Goal: Information Seeking & Learning: Learn about a topic

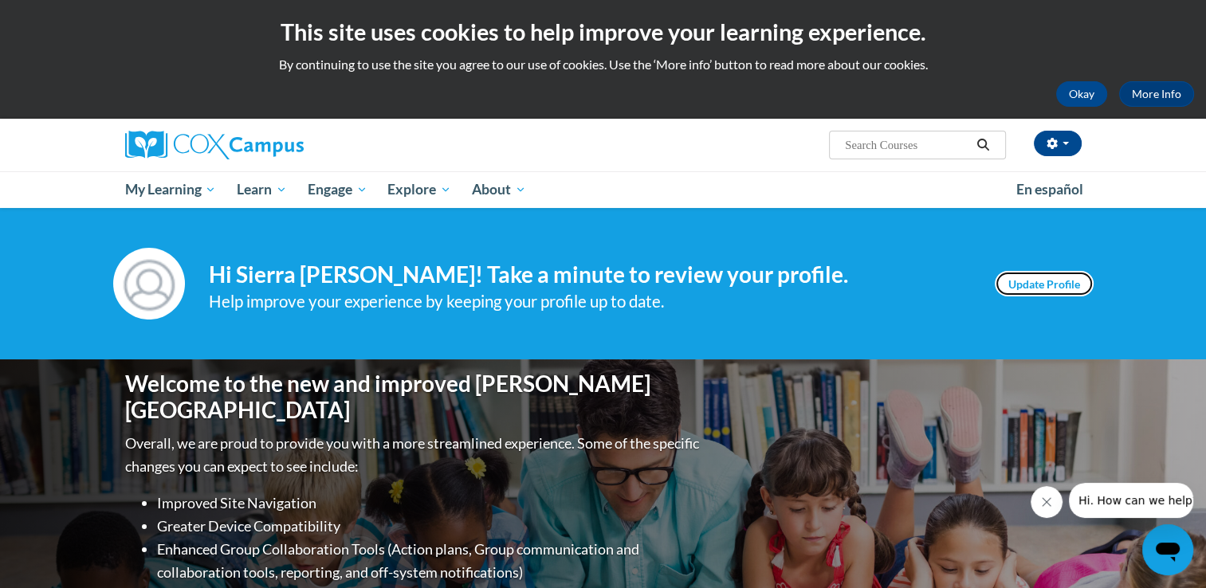
click at [1058, 285] on link "Update Profile" at bounding box center [1043, 283] width 99 height 25
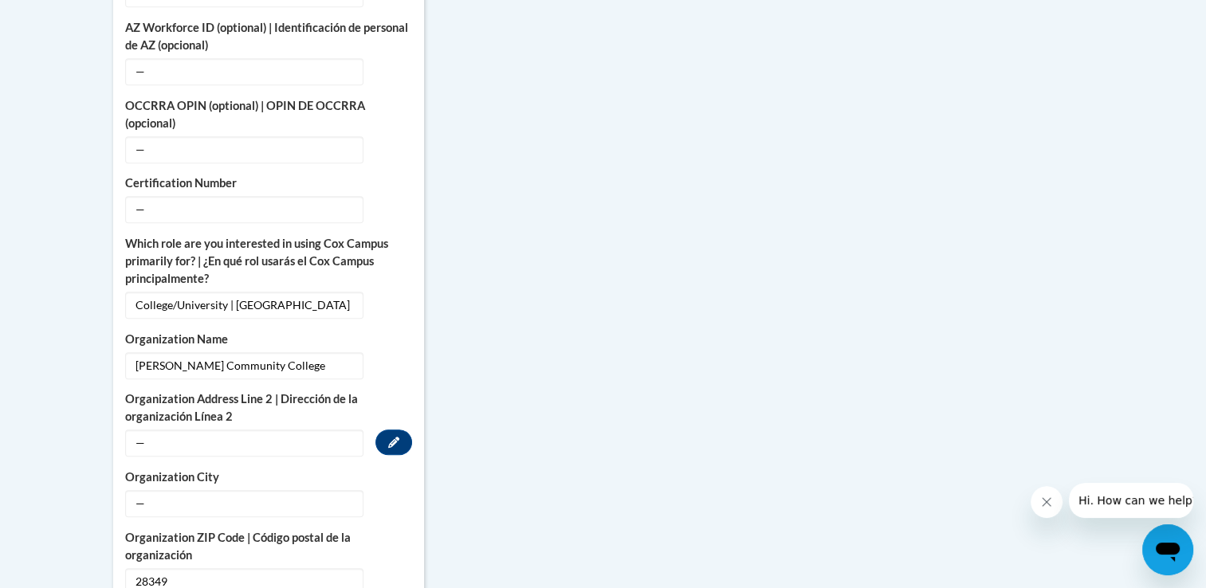
scroll to position [956, 0]
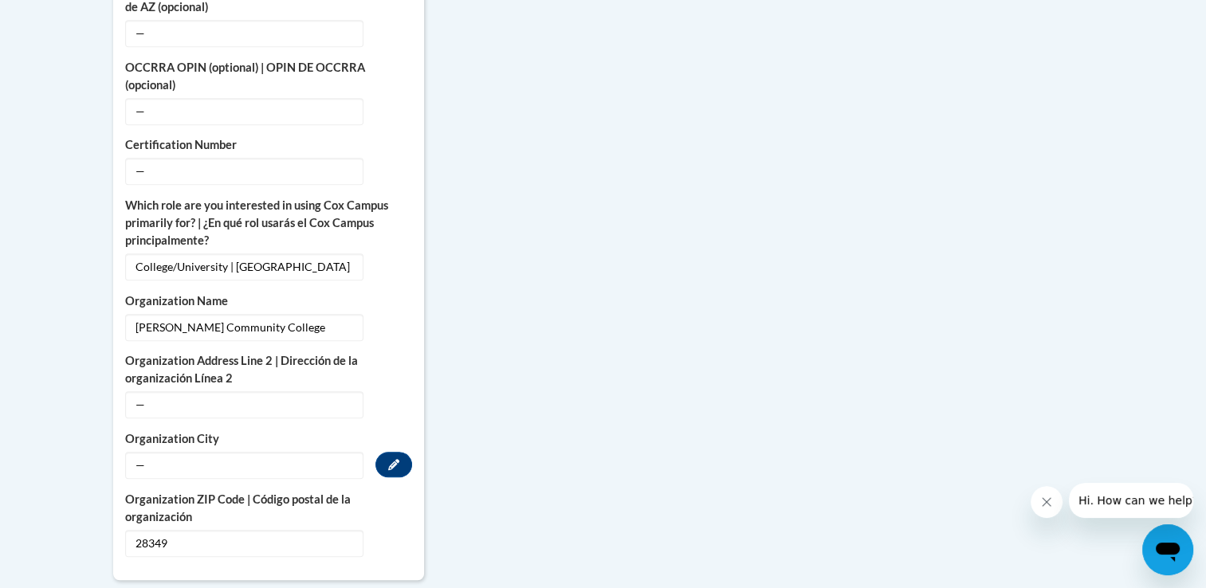
click at [270, 452] on span "—" at bounding box center [244, 465] width 238 height 27
click at [398, 459] on icon "Custom profile fields" at bounding box center [393, 464] width 11 height 11
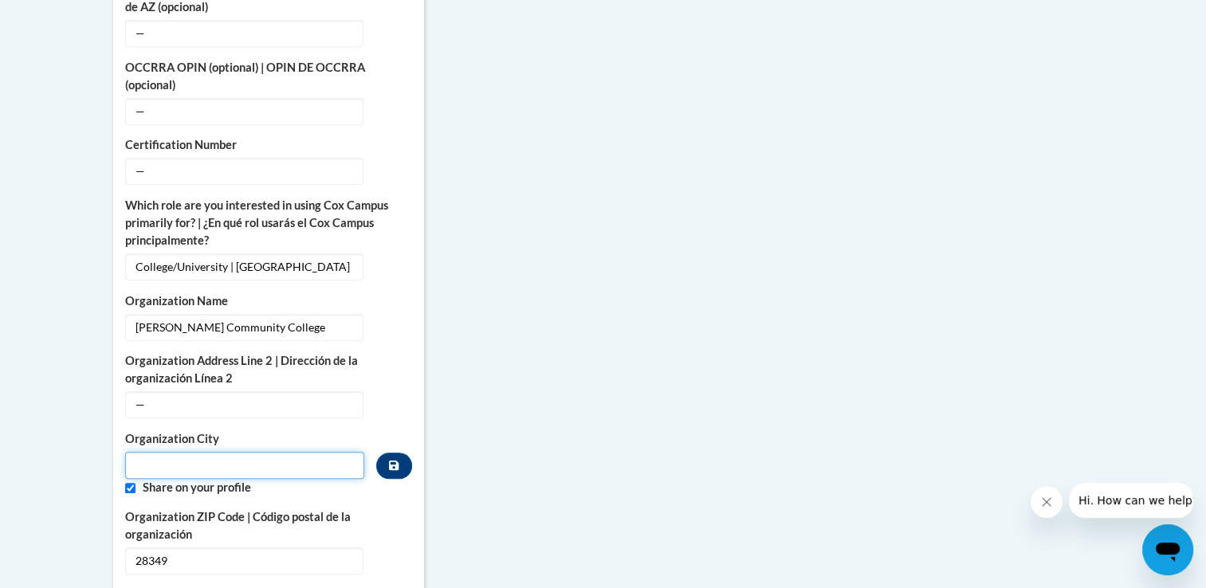
click at [327, 452] on input "Metadata input" at bounding box center [245, 465] width 240 height 27
type input "Kenansville"
click at [376, 508] on label "Organization ZIP Code | Código postal de la organización" at bounding box center [268, 525] width 287 height 35
click at [395, 453] on button "Custom profile fields" at bounding box center [393, 466] width 35 height 26
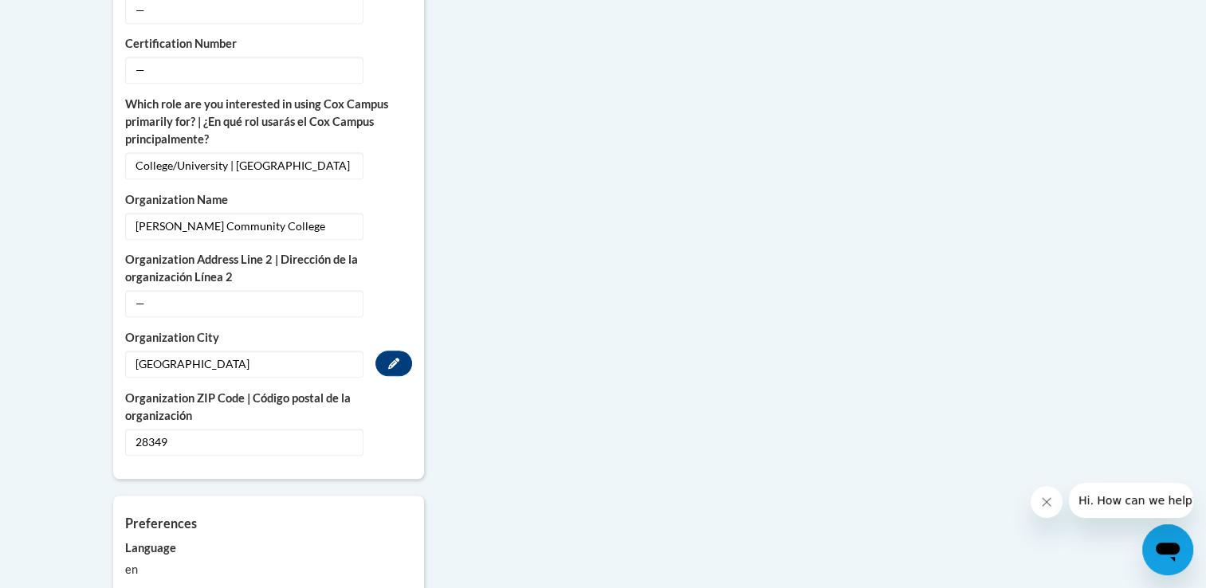
scroll to position [1275, 0]
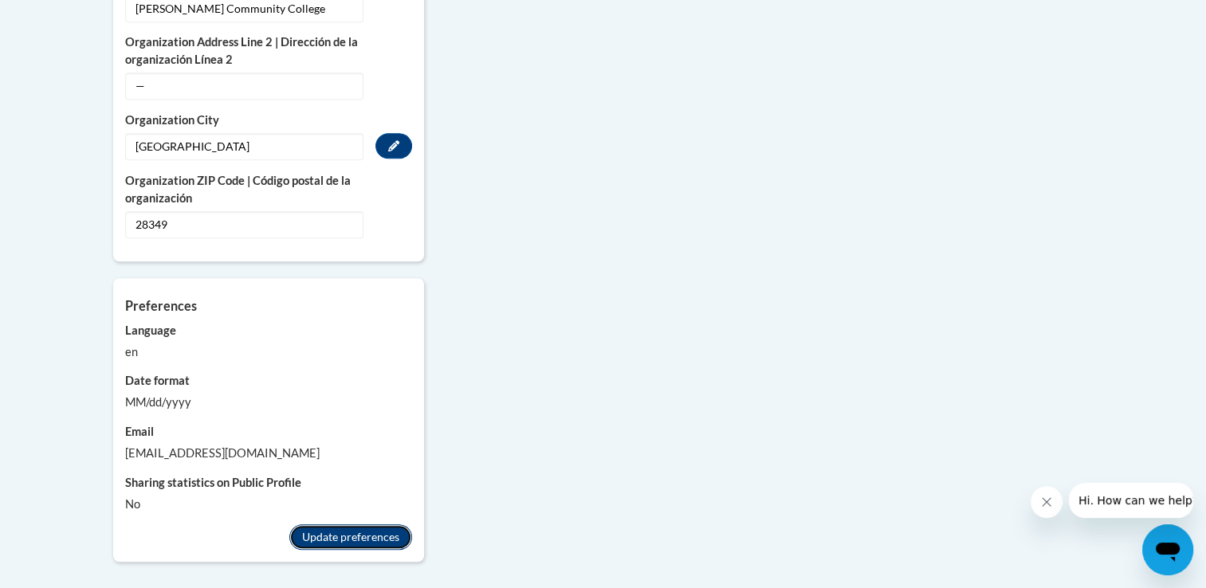
click at [375, 524] on button "Update preferences" at bounding box center [350, 536] width 123 height 25
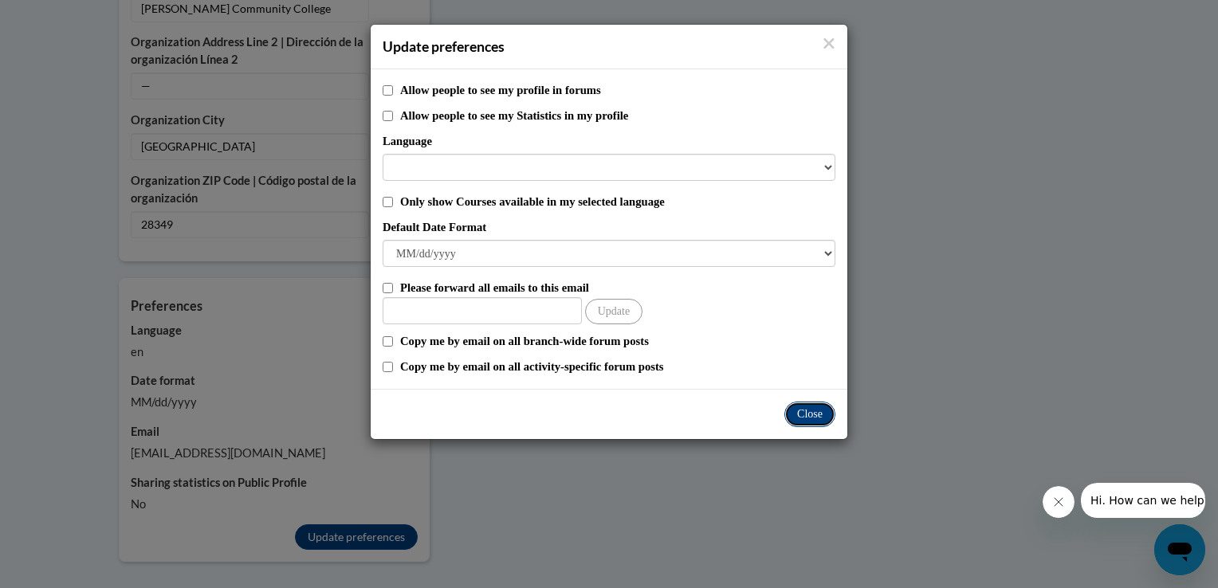
click at [810, 413] on button "Close" at bounding box center [809, 414] width 51 height 25
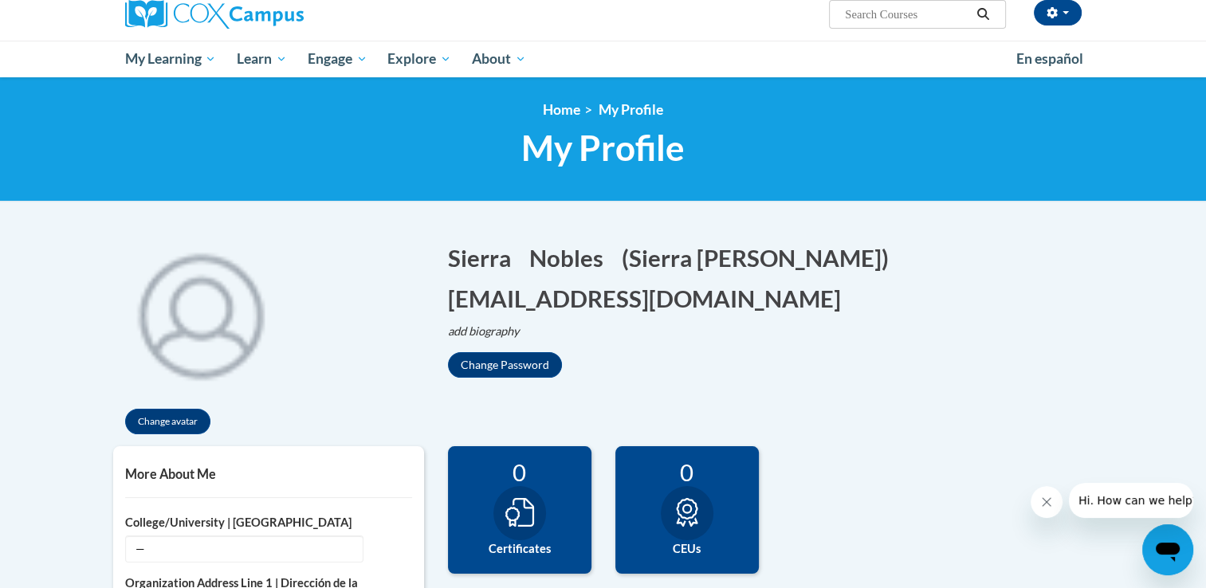
scroll to position [0, 0]
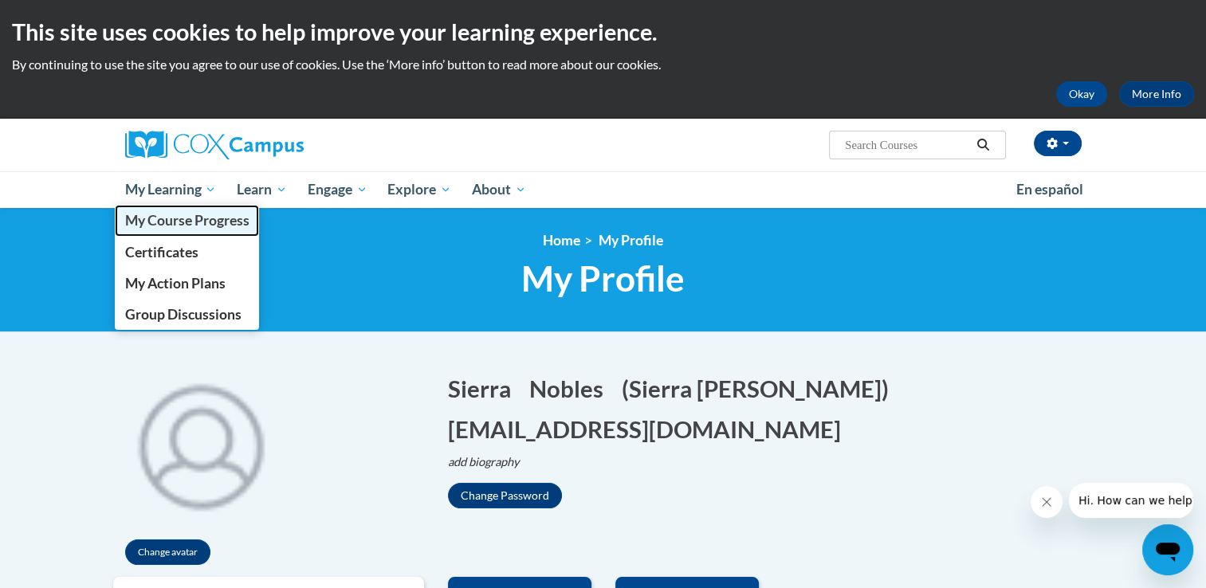
click at [182, 223] on span "My Course Progress" at bounding box center [186, 220] width 124 height 17
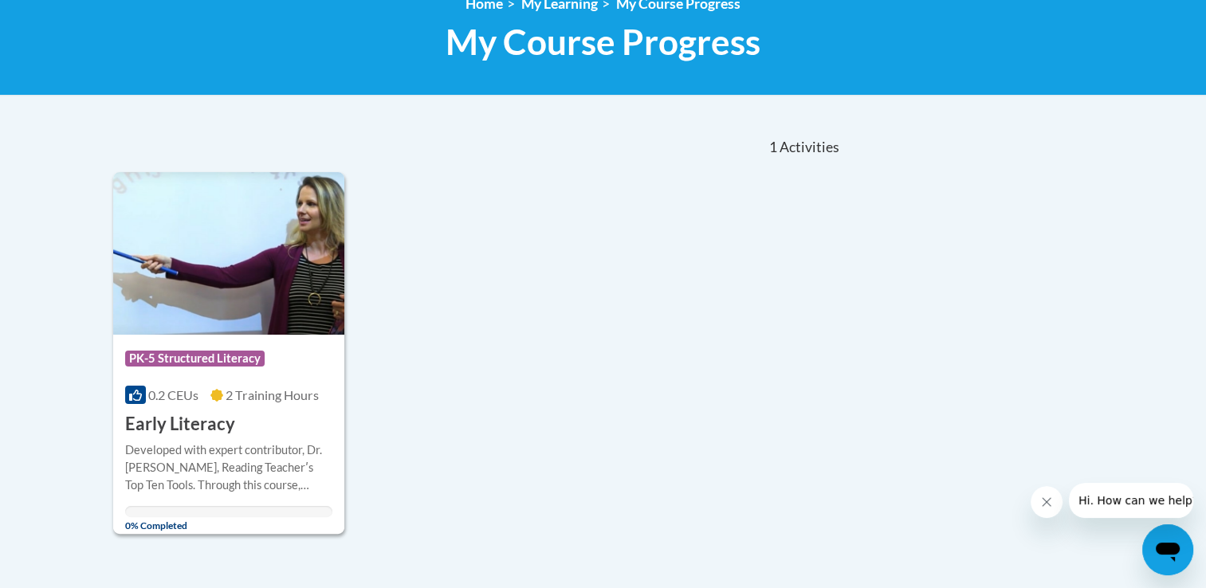
scroll to position [239, 0]
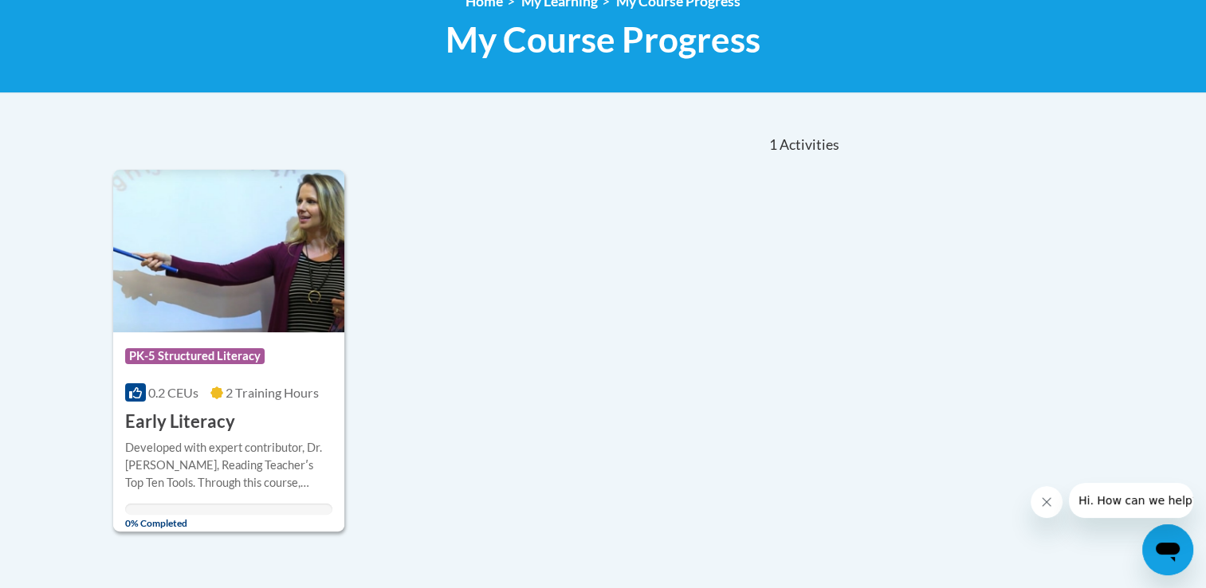
click at [1045, 508] on button "Close message from company" at bounding box center [1046, 502] width 32 height 32
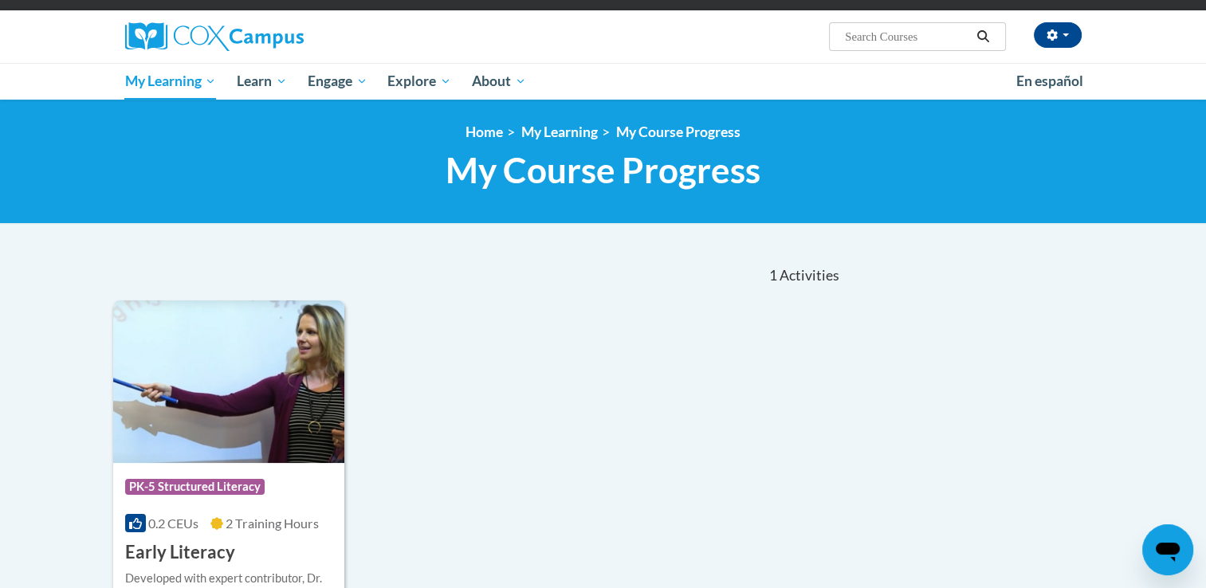
scroll to position [0, 0]
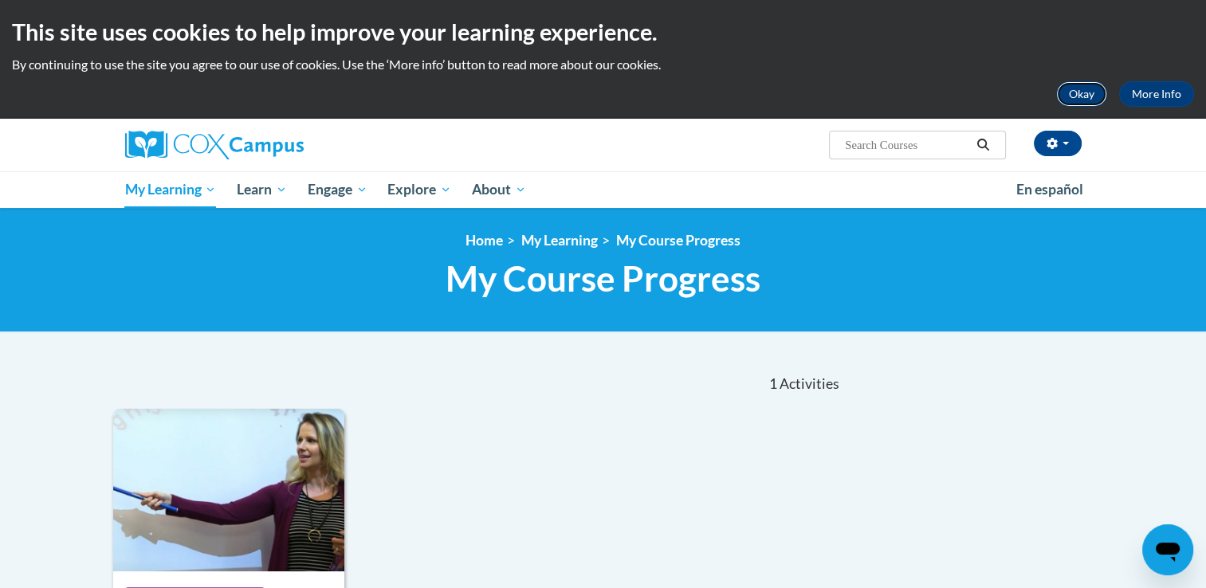
click at [1073, 98] on button "Okay" at bounding box center [1081, 93] width 51 height 25
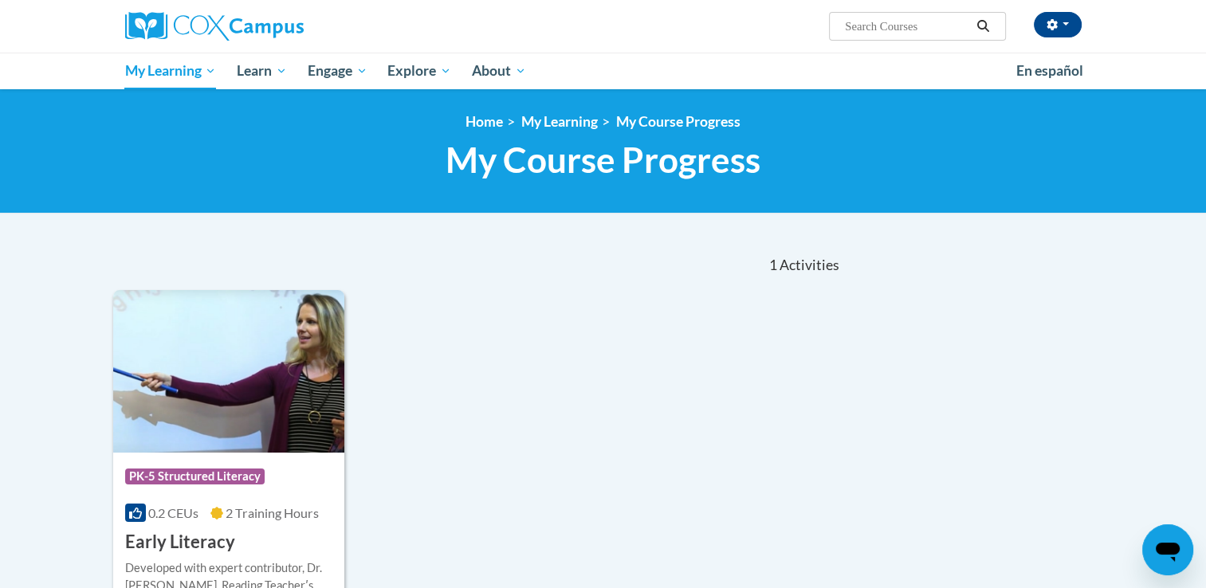
click at [911, 27] on input "Search..." at bounding box center [906, 26] width 127 height 19
type input "early literacy"
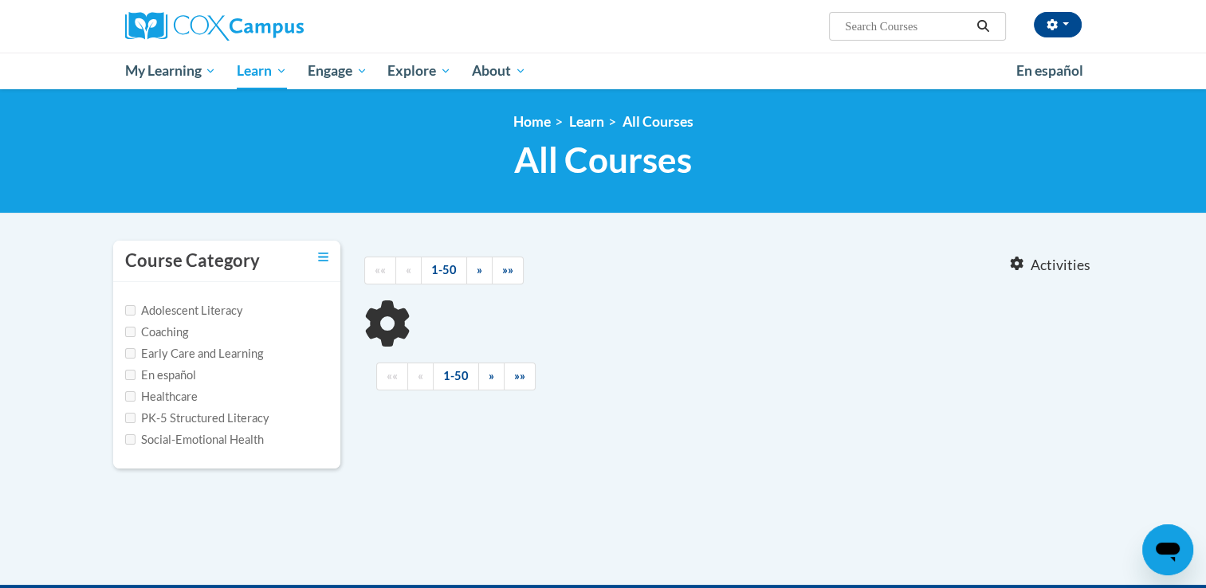
type input "early literacy"
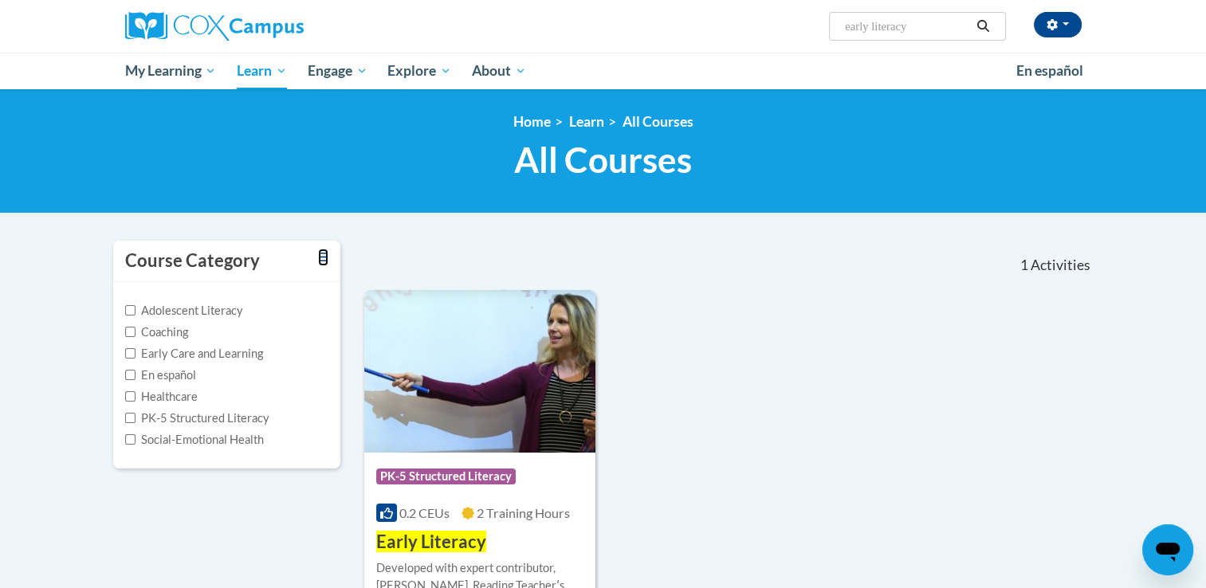
click at [321, 257] on icon "Toggle collapse" at bounding box center [323, 257] width 10 height 12
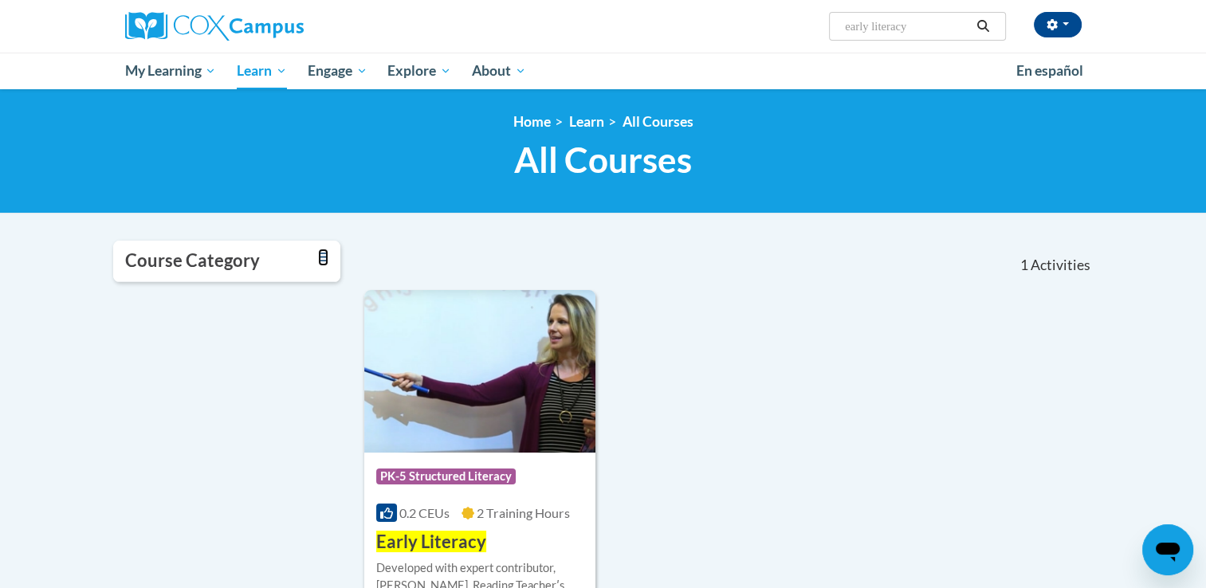
click at [321, 257] on icon "Toggle collapse" at bounding box center [323, 257] width 10 height 12
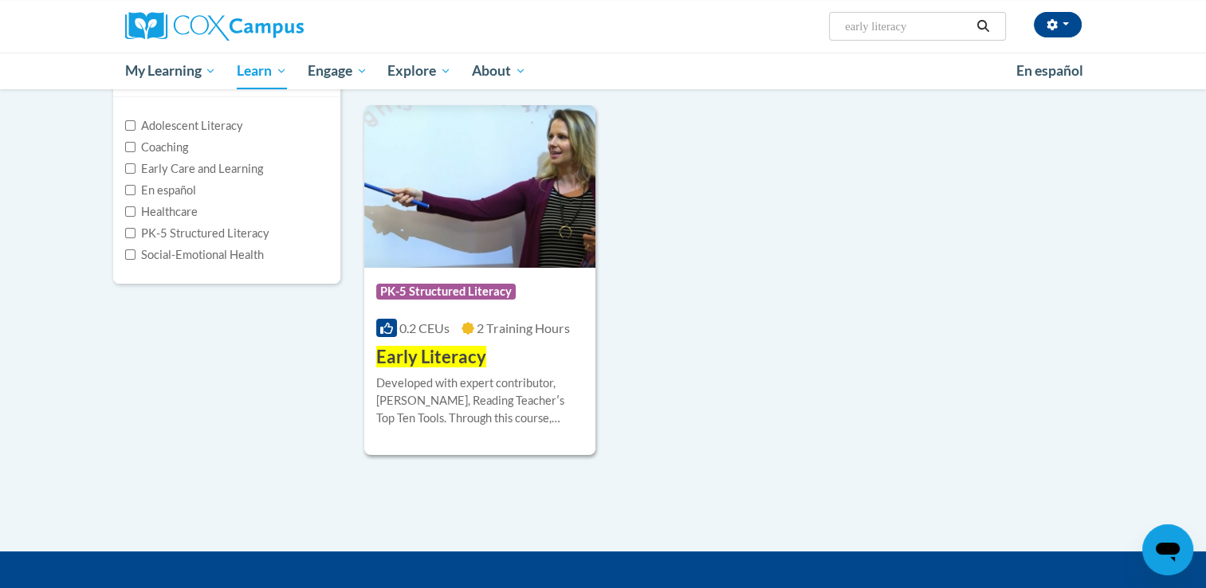
scroll to position [159, 0]
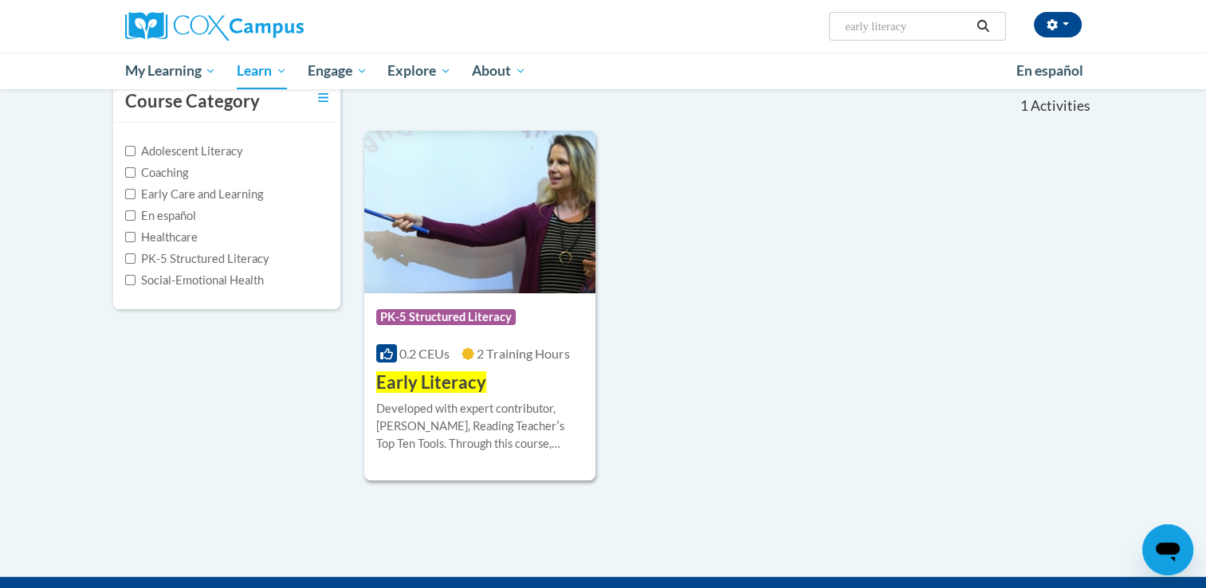
click at [167, 193] on label "Early Care and Learning" at bounding box center [194, 195] width 138 height 18
click at [135, 193] on input "Early Care and Learning" at bounding box center [130, 194] width 10 height 10
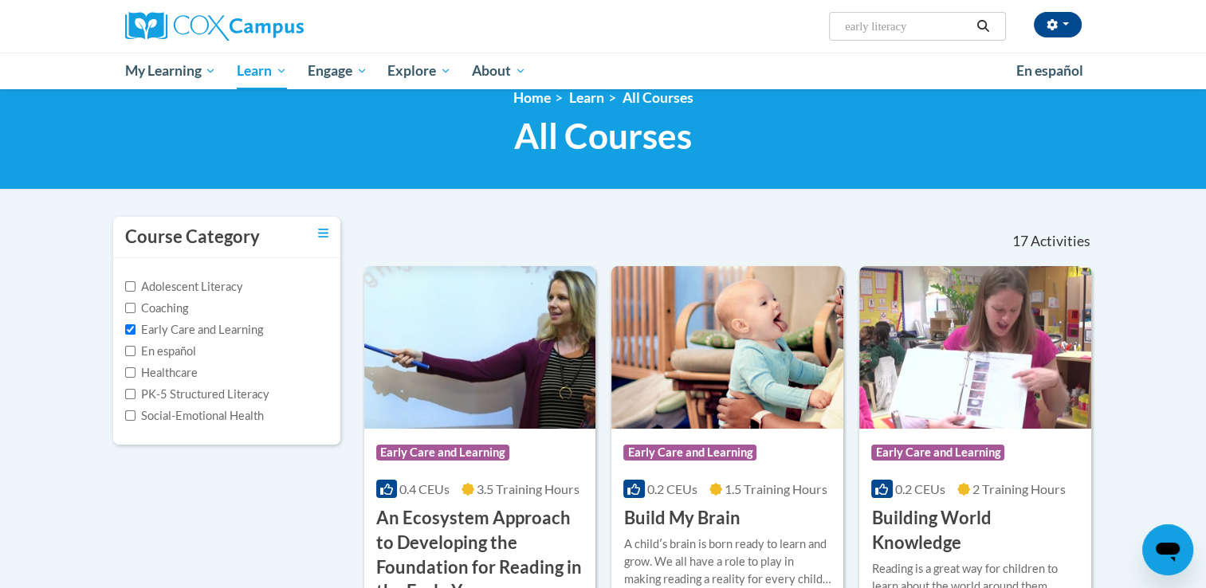
scroll to position [0, 0]
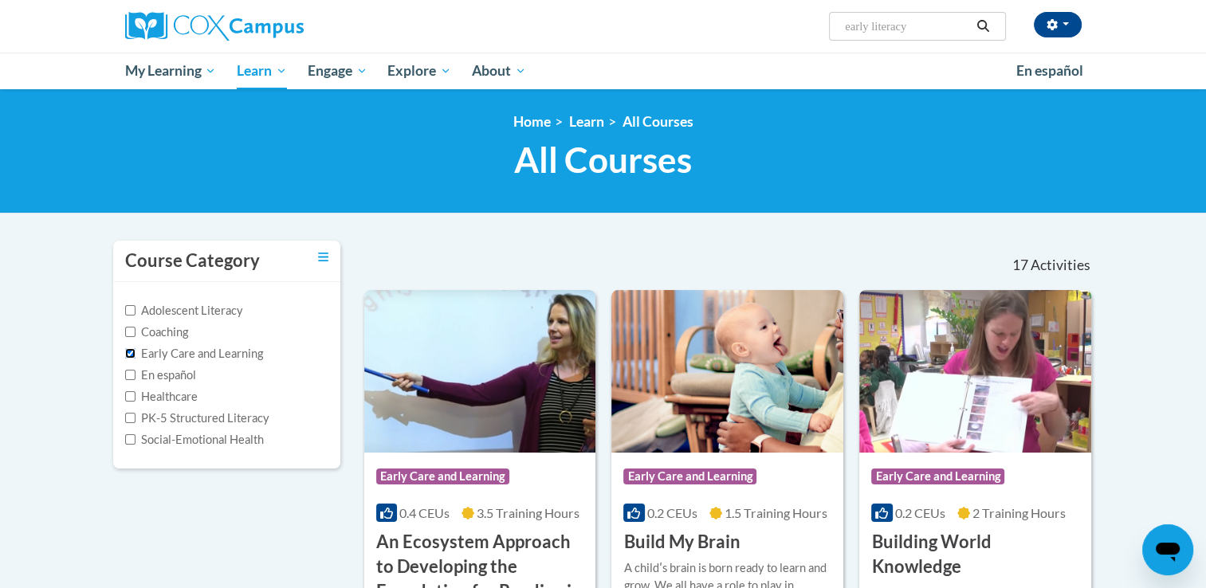
click at [128, 354] on input "Early Care and Learning" at bounding box center [130, 353] width 10 height 10
checkbox input "false"
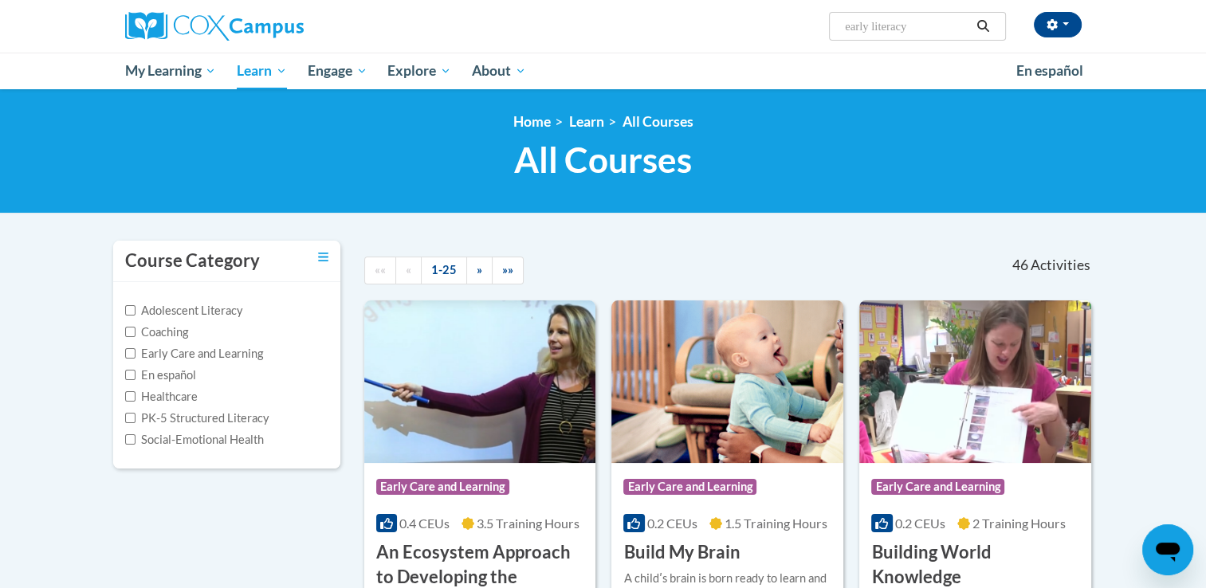
click at [148, 419] on label "PK-5 Structured Literacy" at bounding box center [197, 419] width 144 height 18
click at [135, 419] on input "PK-5 Structured Literacy" at bounding box center [130, 418] width 10 height 10
checkbox input "true"
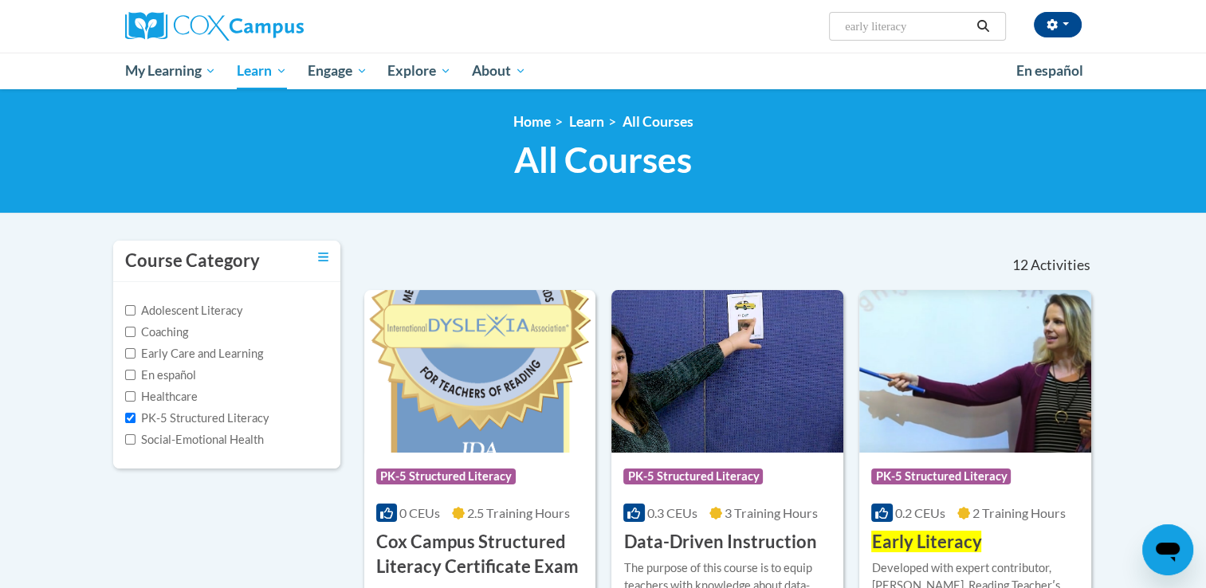
click at [181, 312] on label "Adolescent Literacy" at bounding box center [184, 311] width 118 height 18
click at [135, 312] on input "Adolescent Literacy" at bounding box center [130, 310] width 10 height 10
click at [181, 312] on label "Adolescent Literacy" at bounding box center [184, 311] width 118 height 18
click at [135, 312] on input "Adolescent Literacy" at bounding box center [130, 310] width 10 height 10
checkbox input "false"
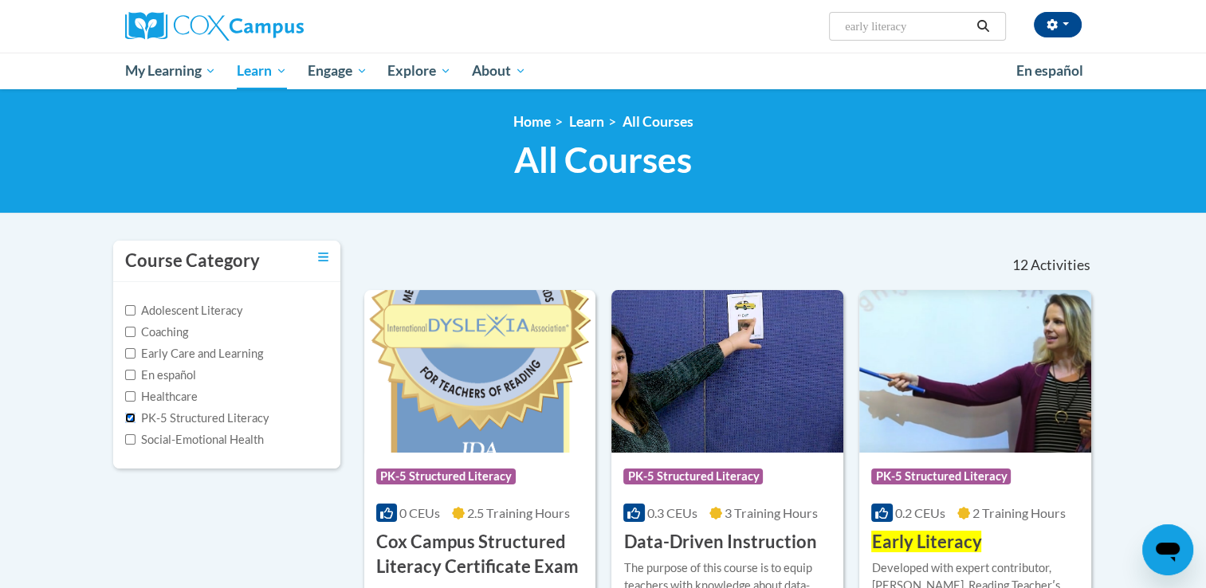
click at [127, 413] on input "PK-5 Structured Literacy" at bounding box center [130, 418] width 10 height 10
checkbox input "false"
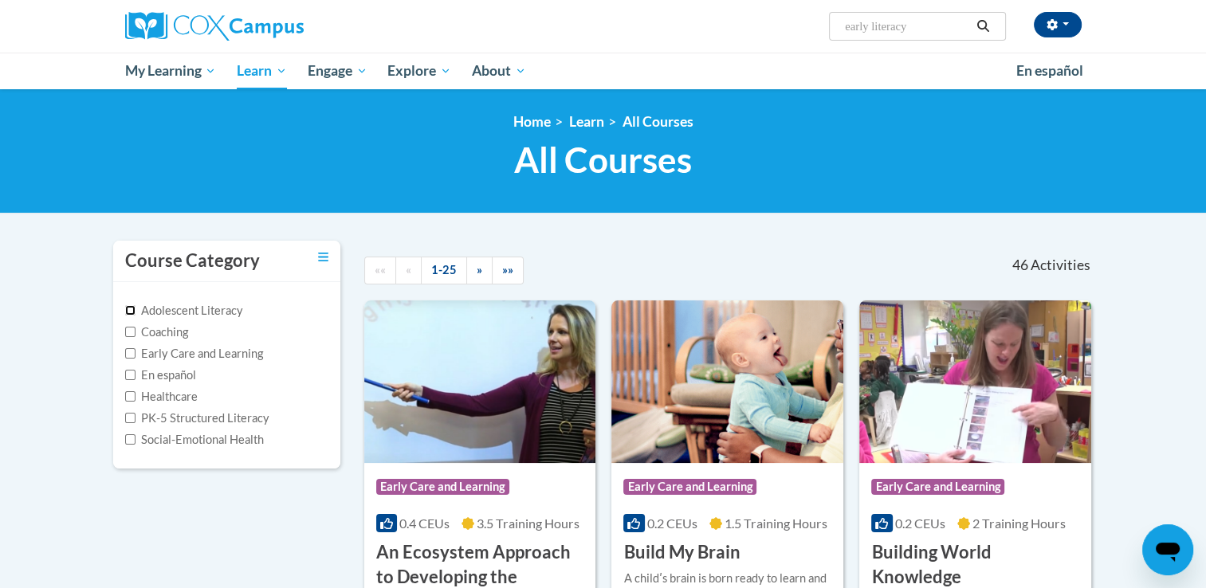
click at [131, 311] on input "Adolescent Literacy" at bounding box center [130, 310] width 10 height 10
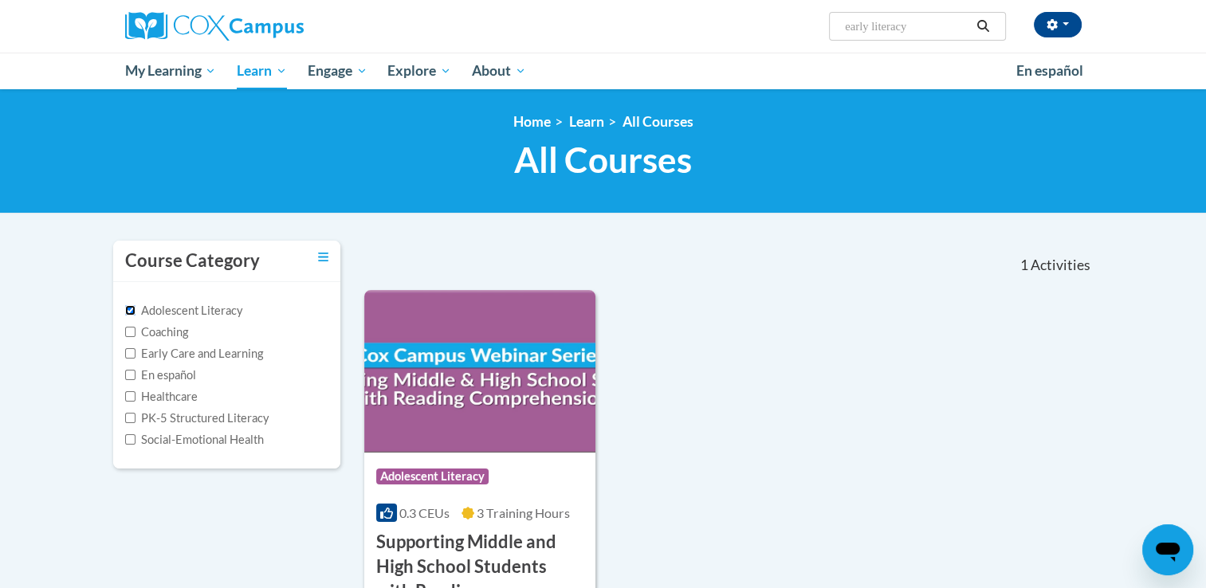
click at [134, 310] on input "Adolescent Literacy" at bounding box center [130, 310] width 10 height 10
checkbox input "false"
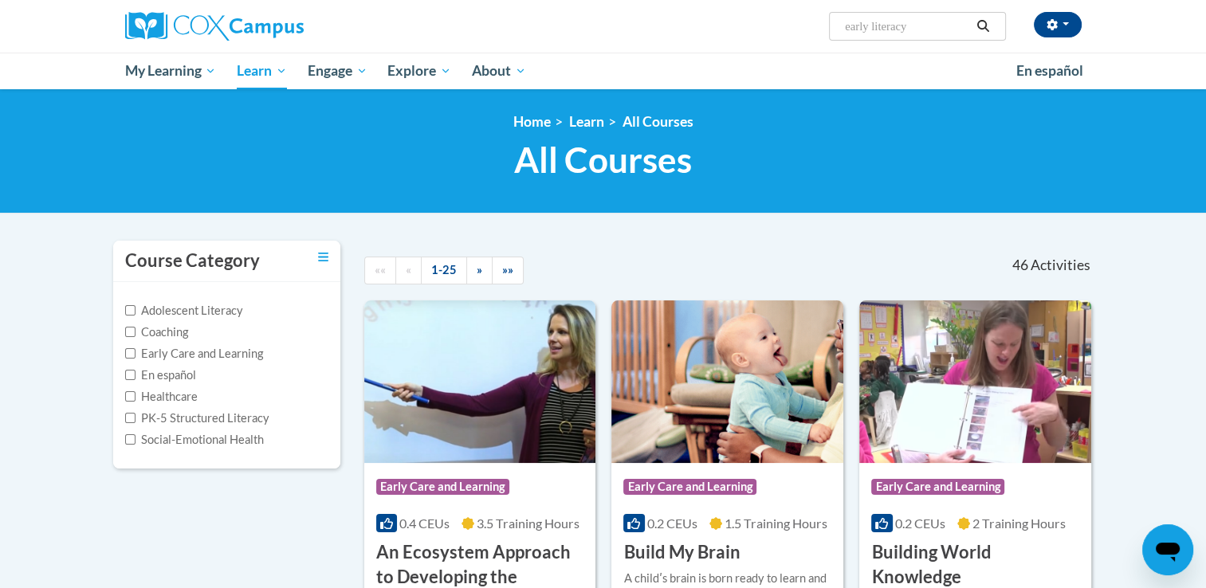
click at [140, 351] on label "Early Care and Learning" at bounding box center [194, 354] width 138 height 18
click at [135, 351] on input "Early Care and Learning" at bounding box center [130, 353] width 10 height 10
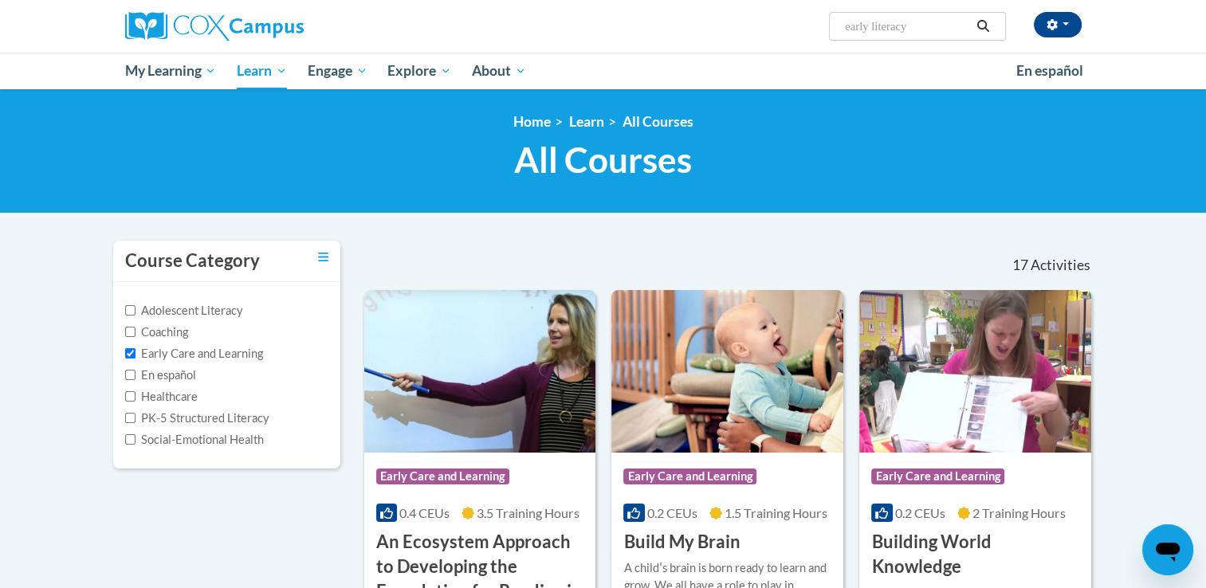
click at [235, 355] on label "Early Care and Learning" at bounding box center [194, 354] width 138 height 18
click at [135, 355] on input "Early Care and Learning" at bounding box center [130, 353] width 10 height 10
checkbox input "false"
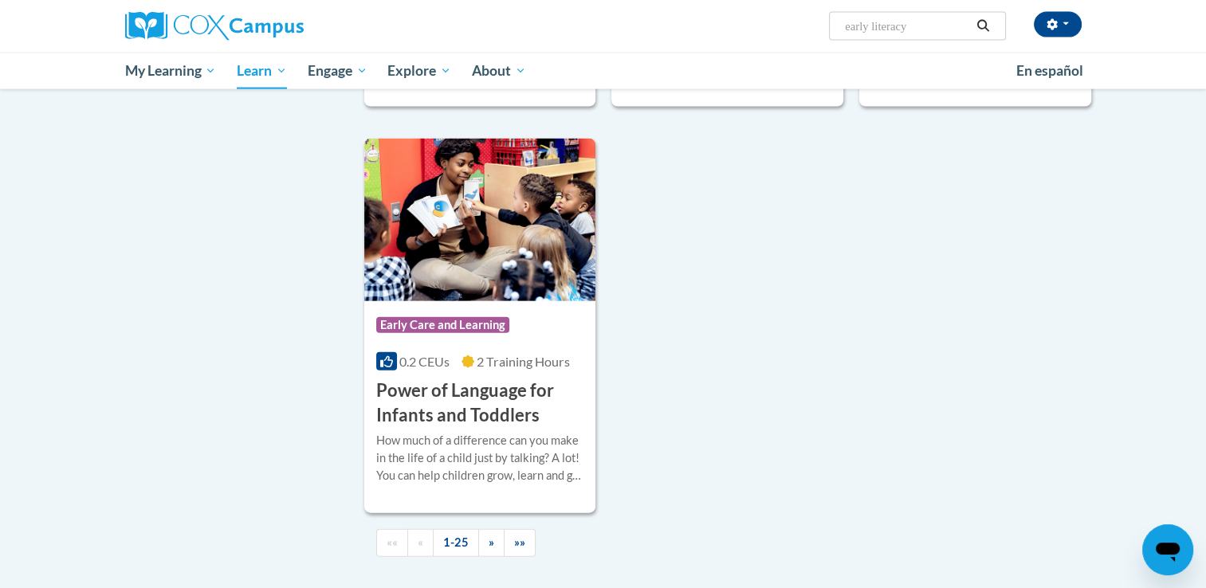
scroll to position [3745, 0]
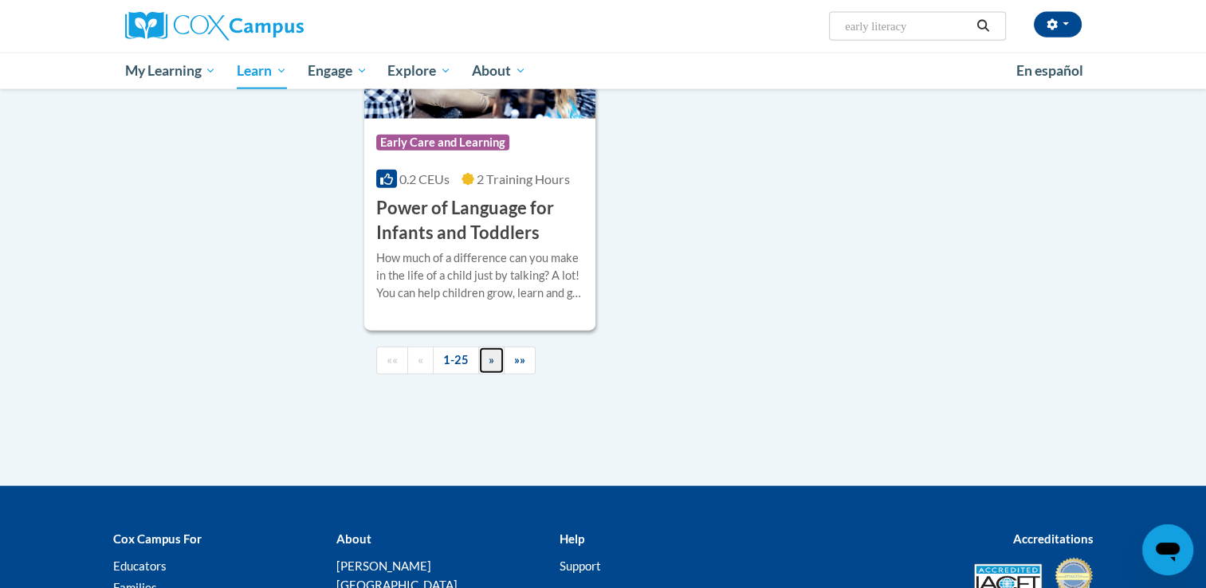
click at [488, 367] on span "»" at bounding box center [491, 360] width 6 height 14
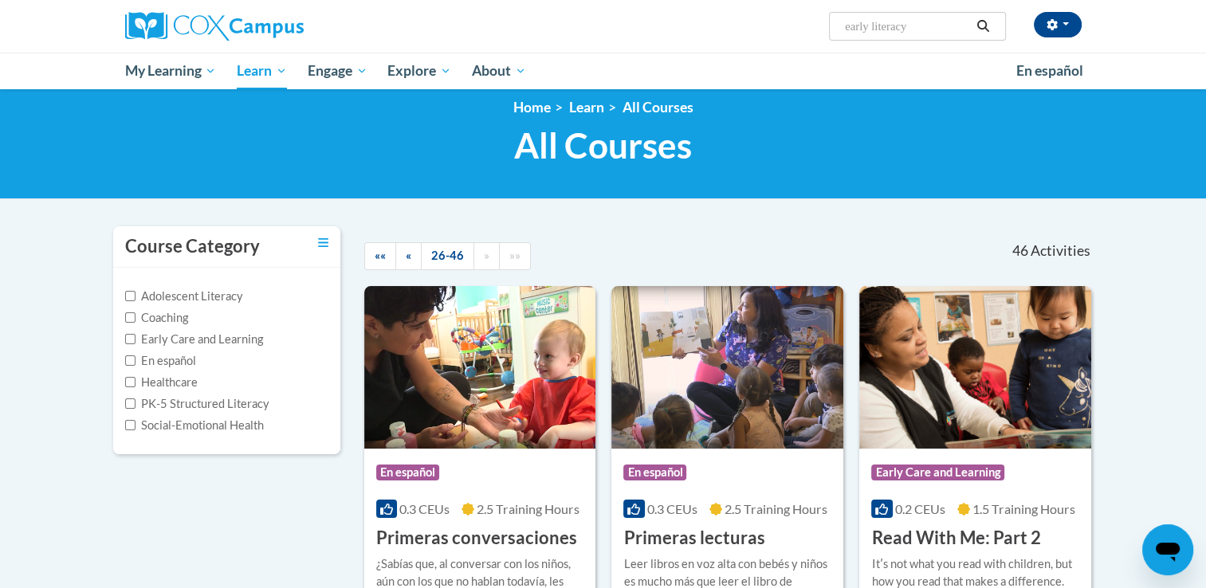
scroll to position [0, 0]
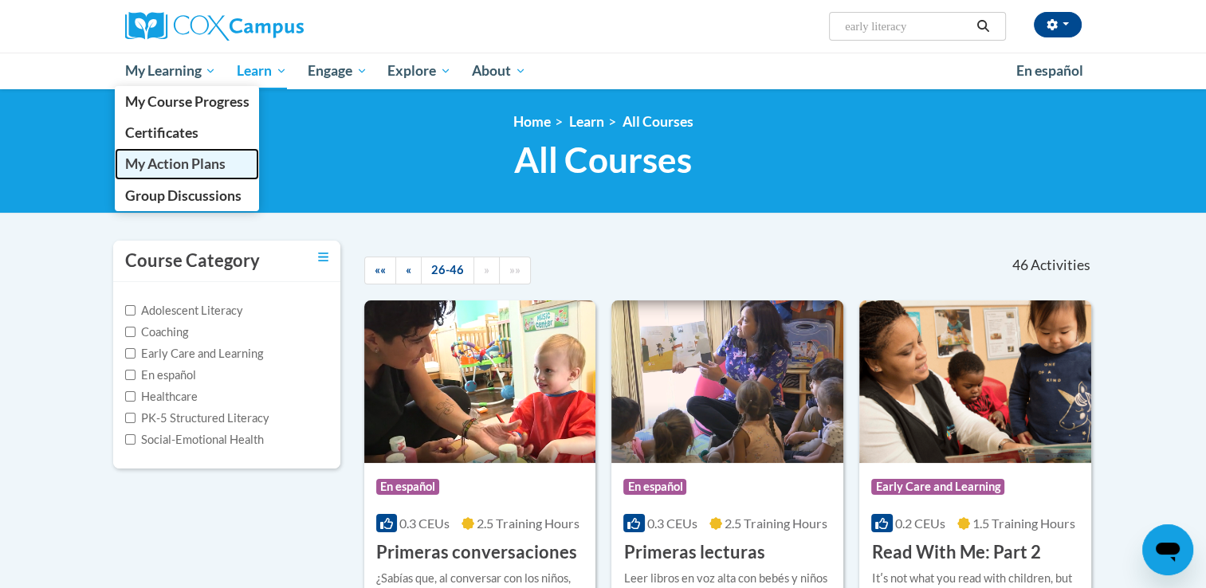
click at [147, 166] on span "My Action Plans" at bounding box center [174, 163] width 100 height 17
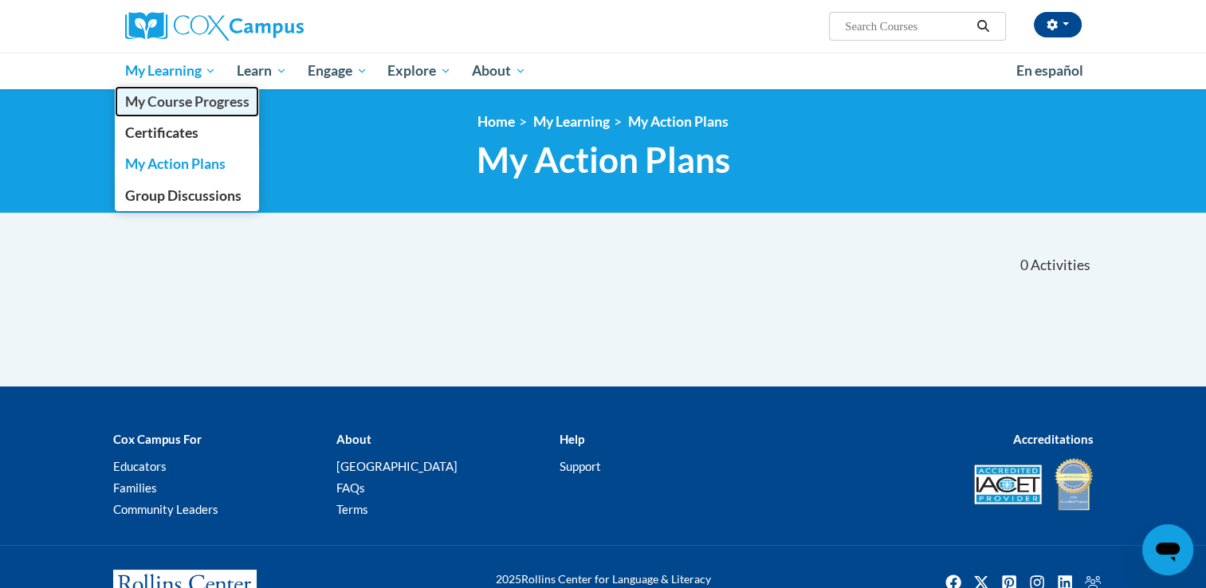
click at [171, 104] on span "My Course Progress" at bounding box center [186, 101] width 124 height 17
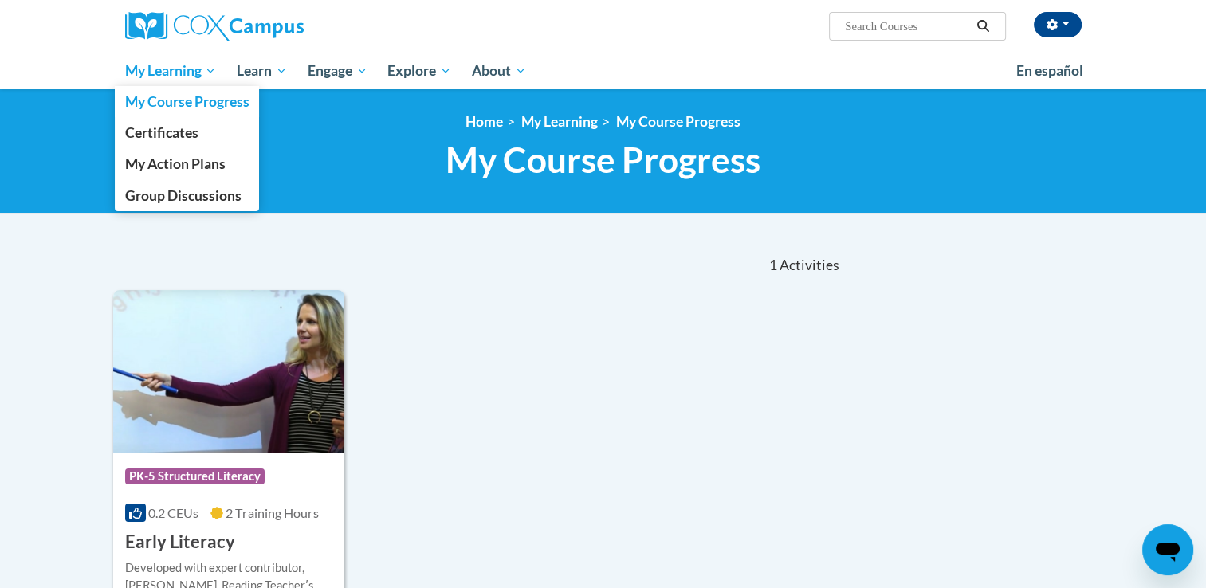
click at [169, 73] on span "My Learning" at bounding box center [170, 70] width 92 height 19
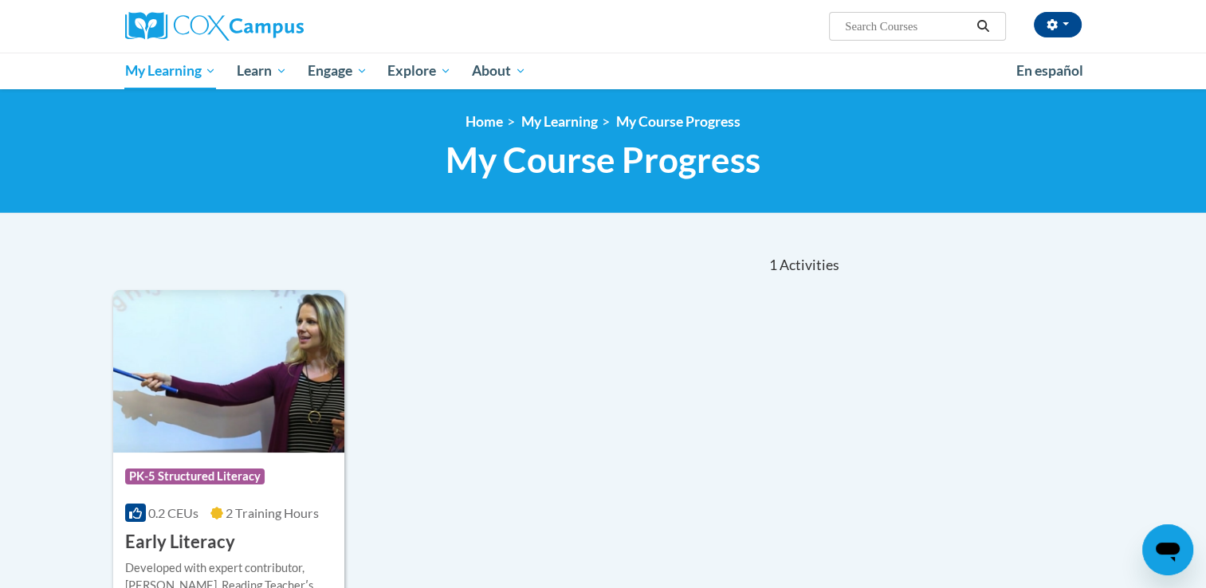
click at [589, 496] on div "Course Category: PK-5 Structured Literacy 0.2 CEUs 2 Training Hours COURSE Earl…" at bounding box center [477, 471] width 729 height 362
click at [1069, 23] on button "button" at bounding box center [1057, 24] width 48 height 25
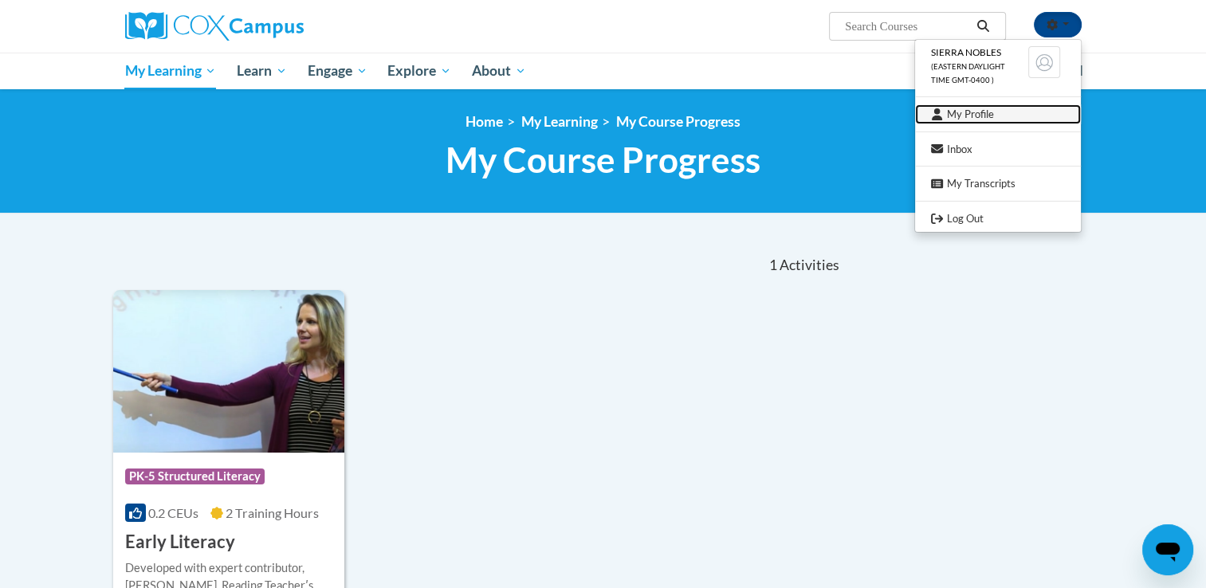
click at [986, 111] on link "My Profile" at bounding box center [998, 114] width 166 height 20
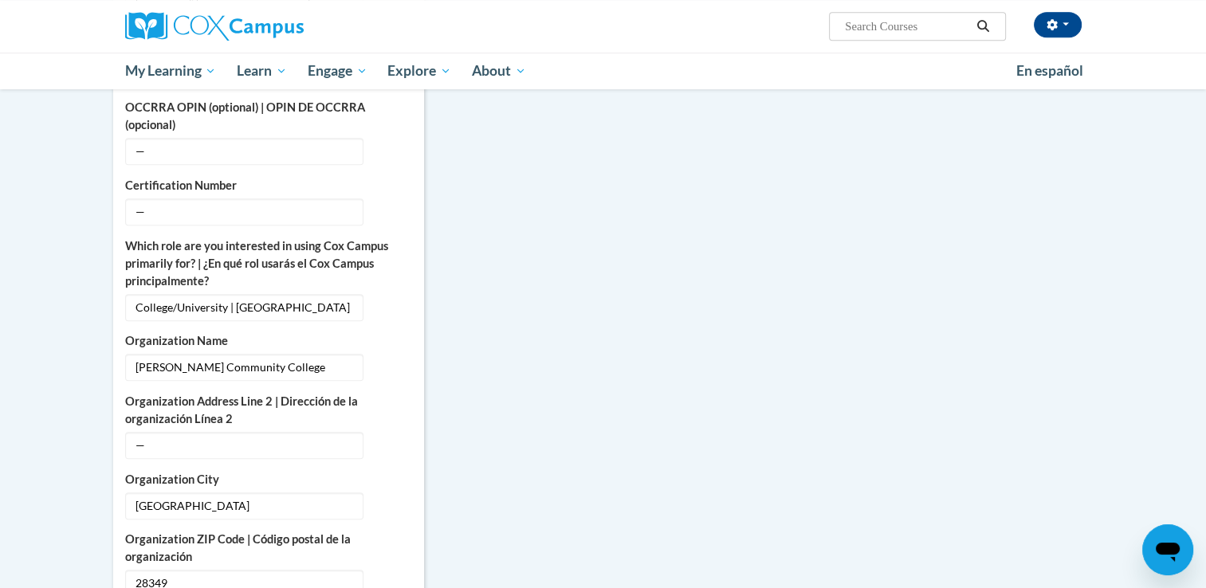
scroll to position [717, 0]
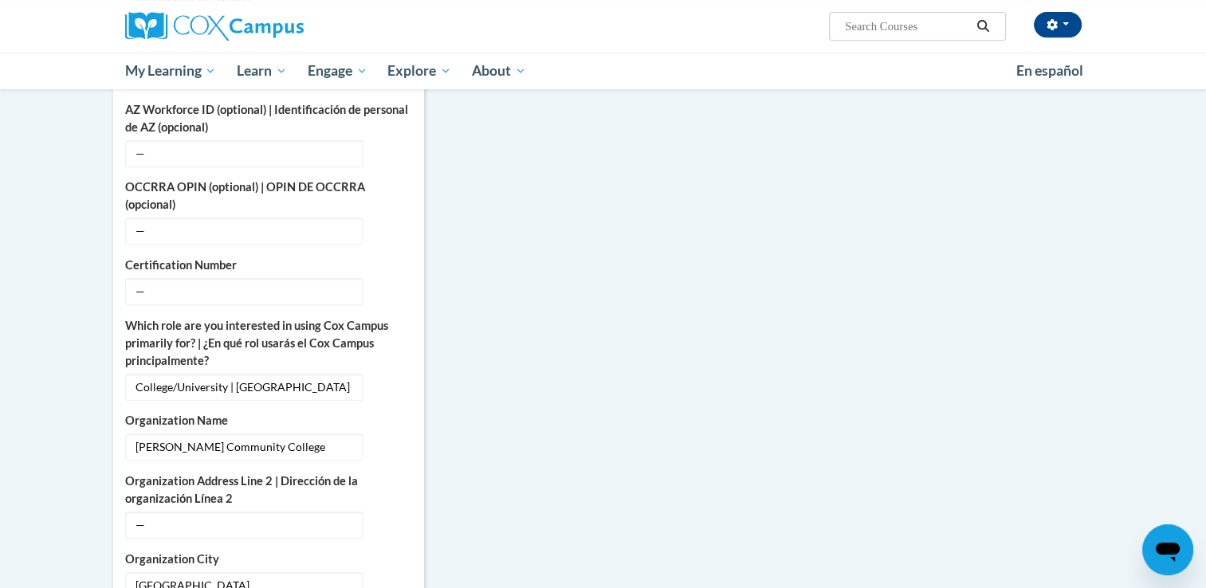
click at [919, 33] on input "Search..." at bounding box center [906, 26] width 127 height 19
type input "Early Literacy"
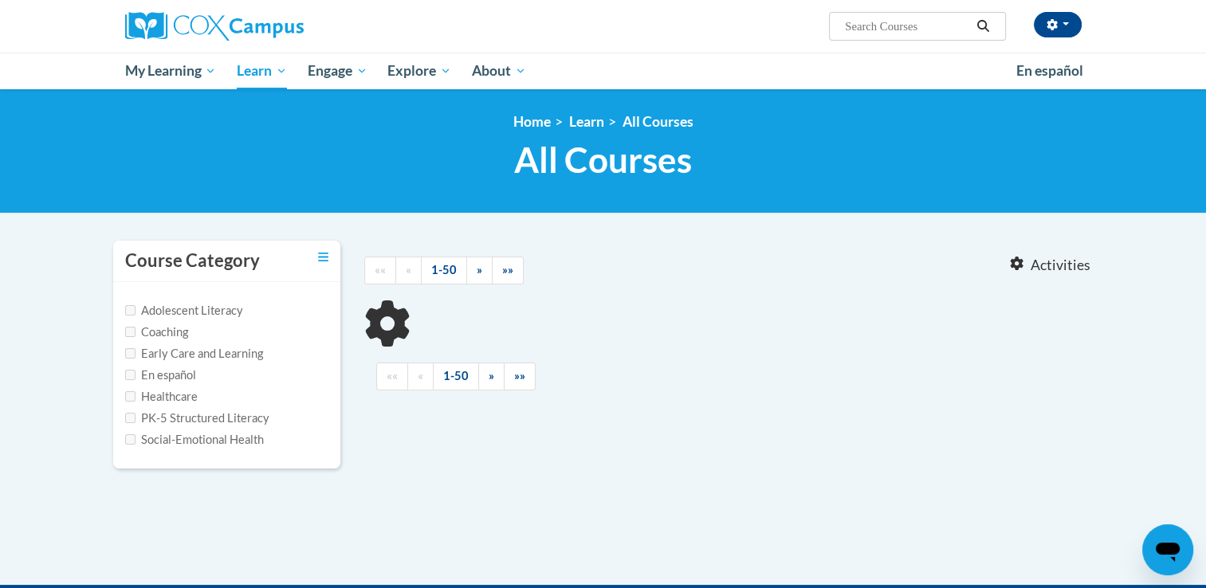
type input "Early Literacy"
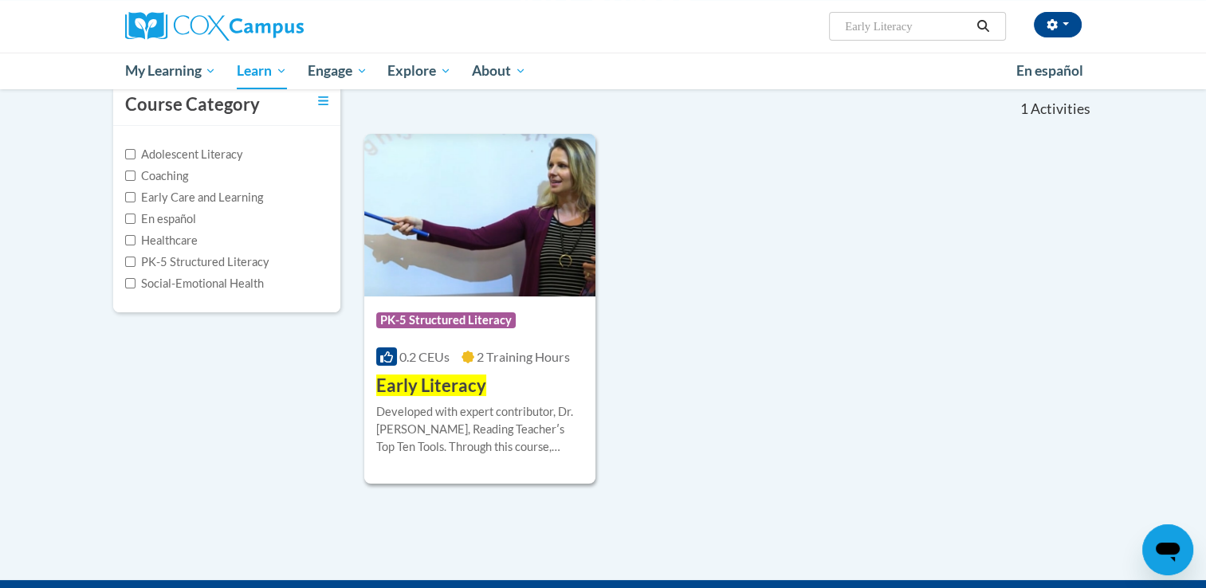
scroll to position [159, 0]
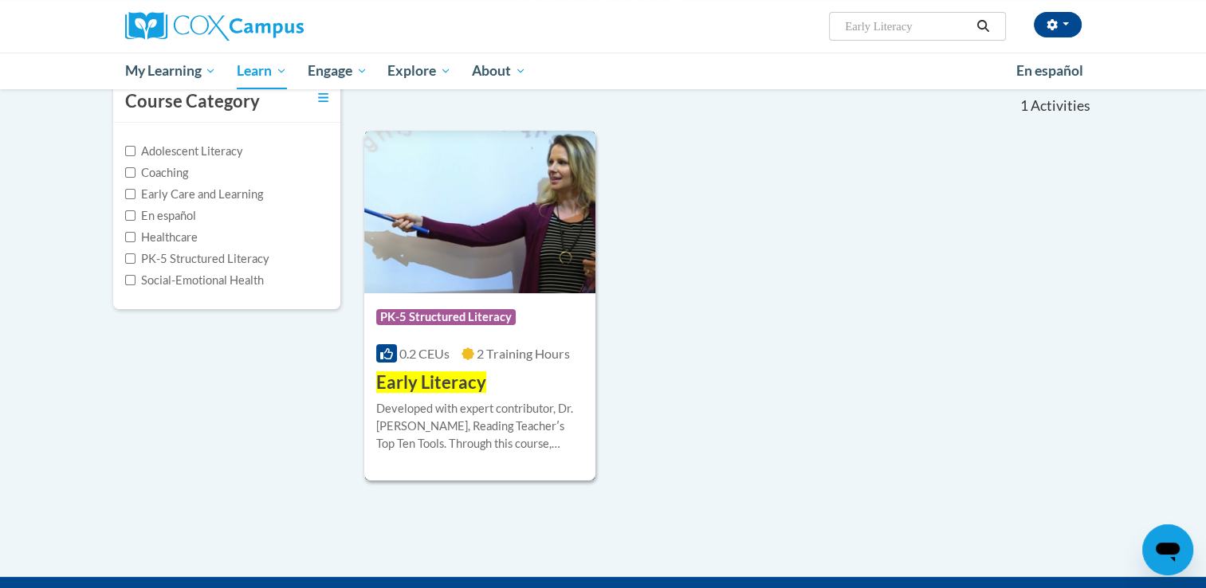
click at [524, 250] on img at bounding box center [480, 212] width 232 height 163
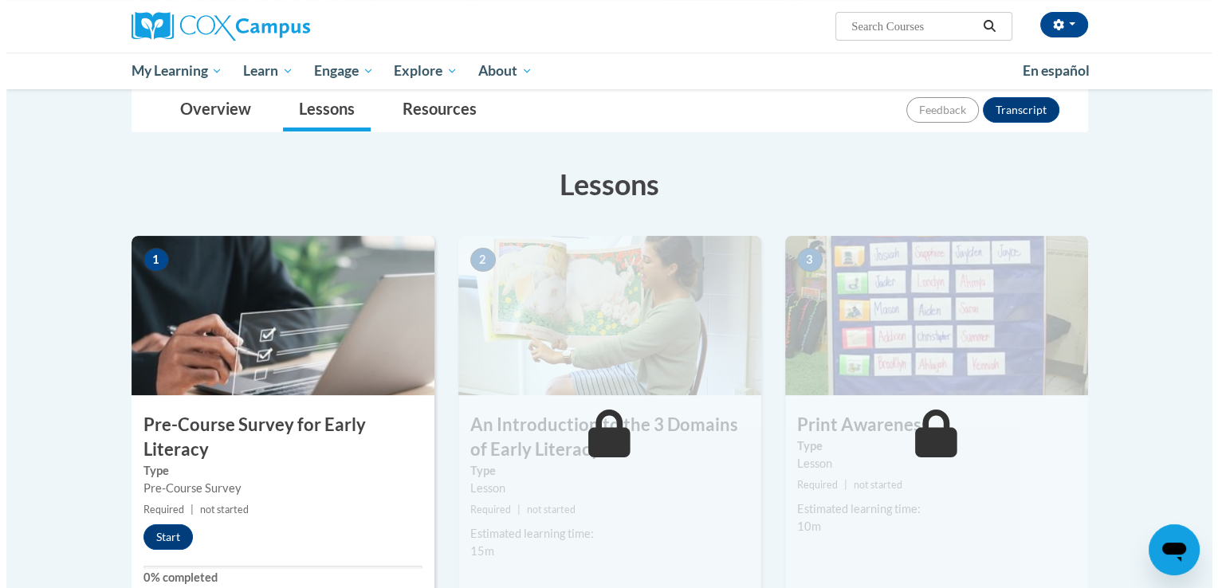
scroll to position [398, 0]
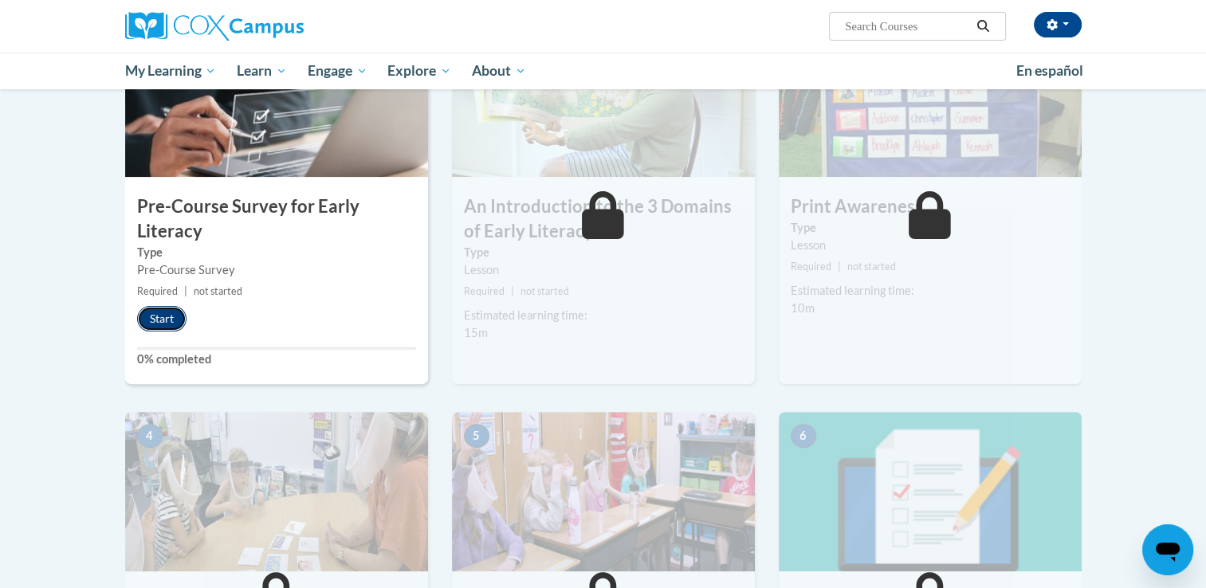
click at [159, 312] on button "Start" at bounding box center [161, 318] width 49 height 25
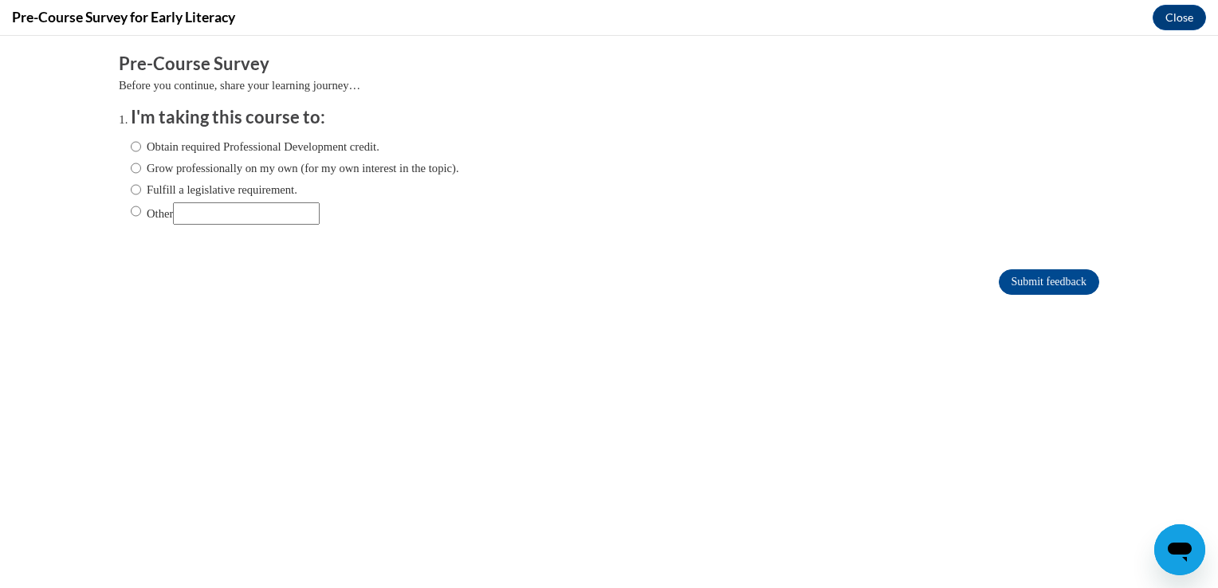
scroll to position [0, 0]
click at [131, 147] on input "Obtain required Professional Development credit." at bounding box center [136, 147] width 10 height 18
radio input "true"
click at [1063, 281] on input "Submit feedback" at bounding box center [1048, 281] width 100 height 25
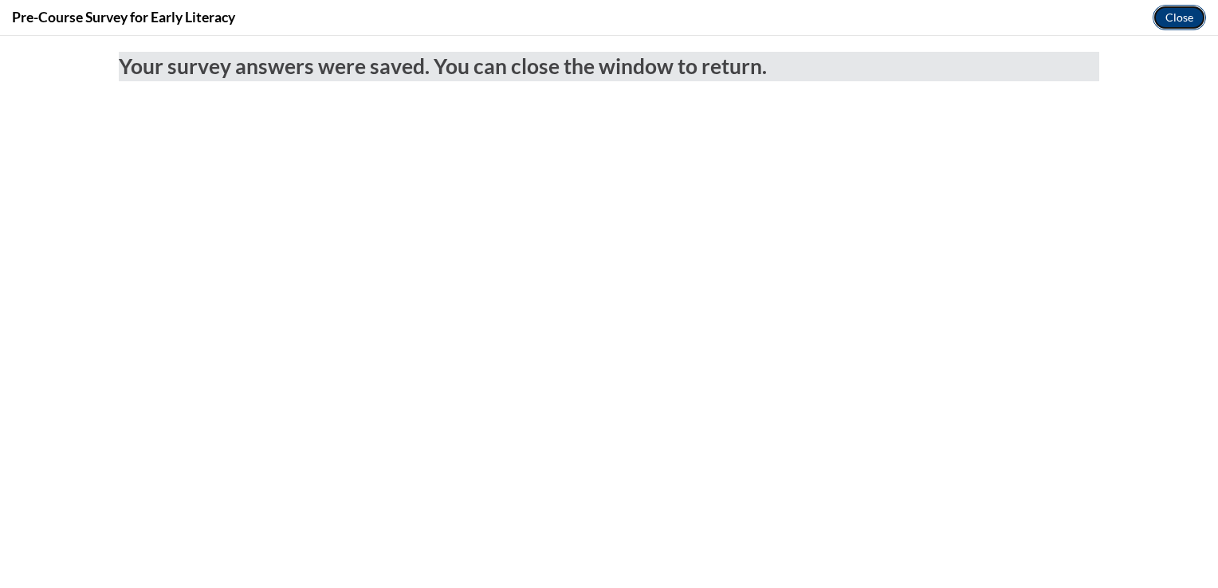
click at [1169, 19] on button "Close" at bounding box center [1178, 17] width 53 height 25
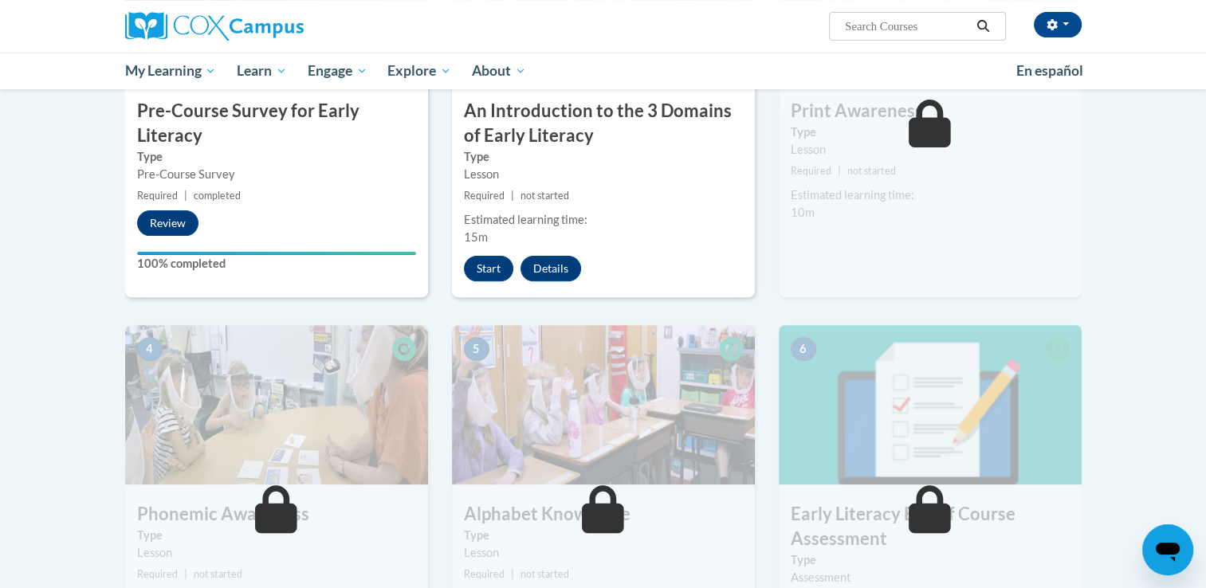
scroll to position [398, 0]
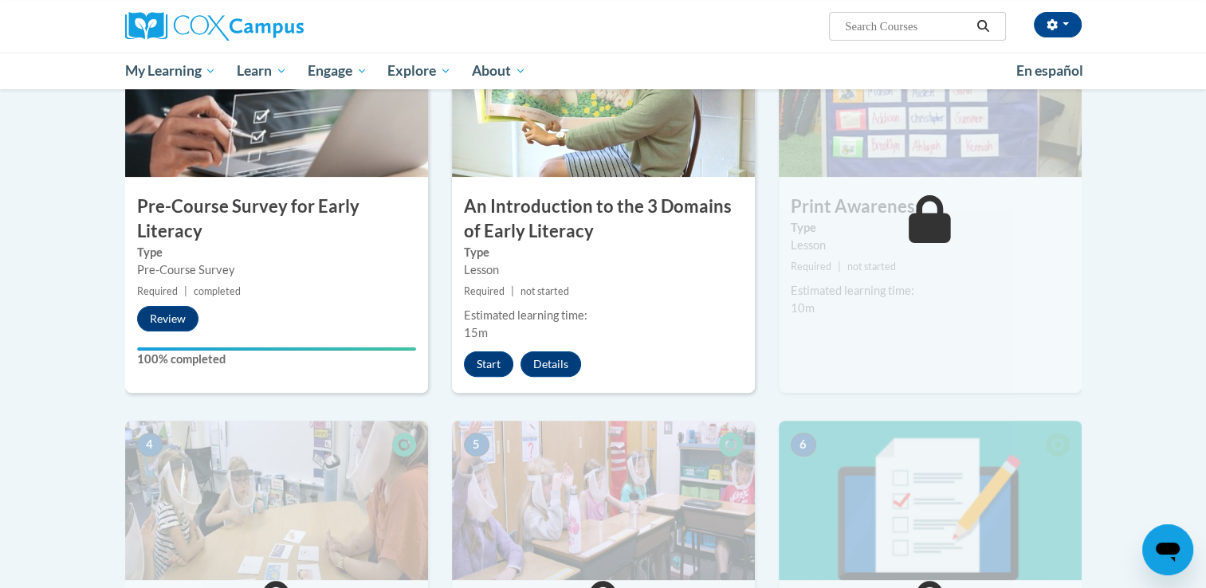
click at [937, 226] on icon at bounding box center [929, 219] width 42 height 48
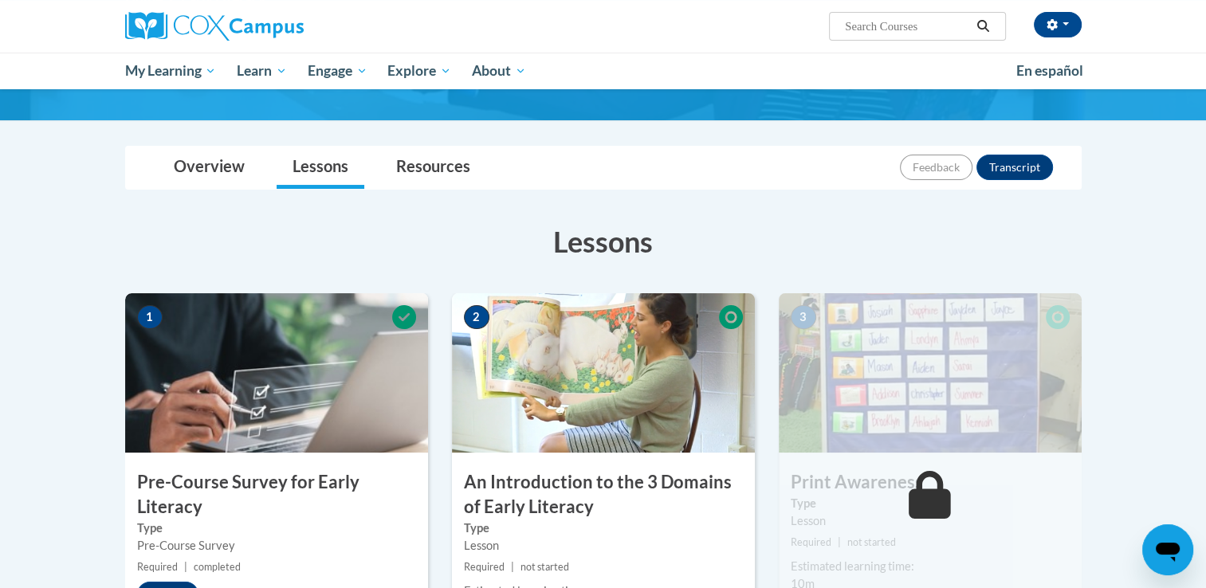
scroll to position [0, 0]
